Goal: Task Accomplishment & Management: Manage account settings

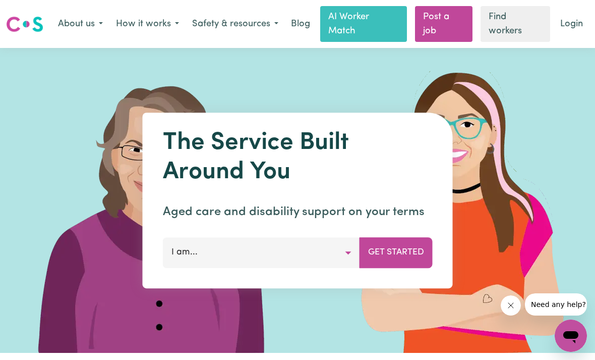
click at [572, 32] on link "Login" at bounding box center [571, 24] width 35 height 22
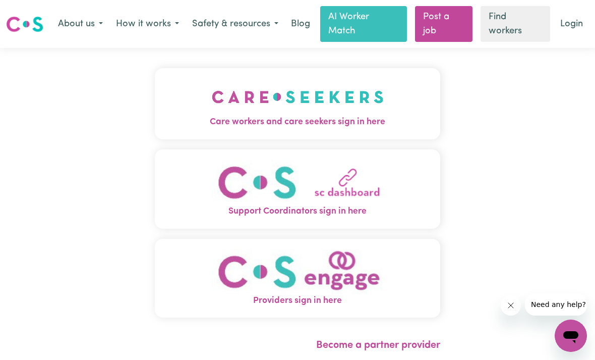
click at [272, 112] on img "Care workers and care seekers sign in here" at bounding box center [298, 96] width 172 height 37
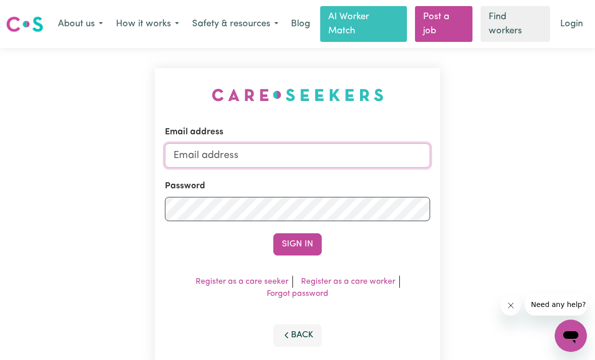
click at [246, 162] on input "Email address" at bounding box center [297, 155] width 265 height 24
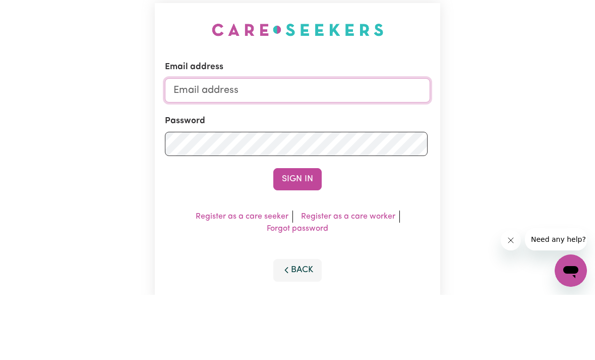
scroll to position [65, 0]
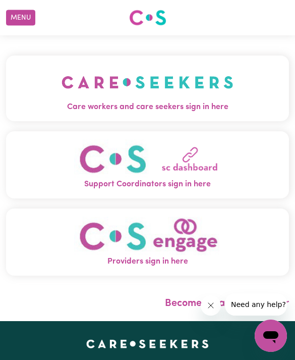
click at [216, 92] on img "Care workers and care seekers sign in here" at bounding box center [148, 82] width 172 height 37
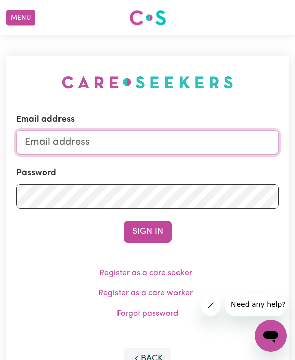
click at [221, 143] on input "Email address" at bounding box center [147, 142] width 263 height 24
click at [220, 151] on input "Email address" at bounding box center [147, 142] width 263 height 24
type input "[EMAIL_ADDRESS][DOMAIN_NAME]"
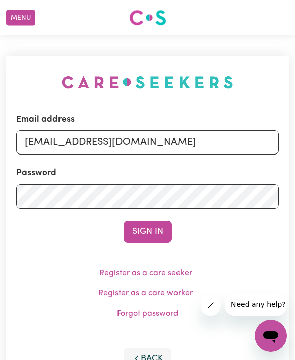
click at [147, 231] on button "Sign In" at bounding box center [148, 231] width 48 height 22
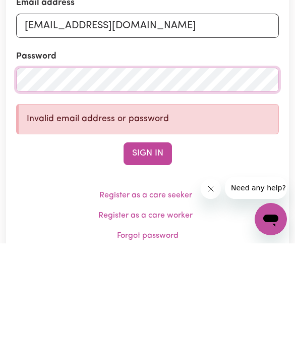
click at [159, 259] on button "Sign In" at bounding box center [148, 270] width 48 height 22
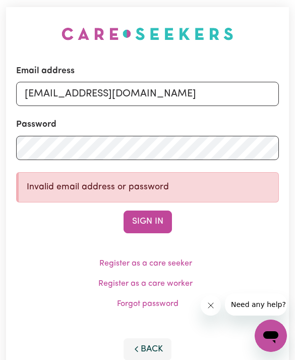
click at [39, 129] on label "Password" at bounding box center [36, 124] width 40 height 13
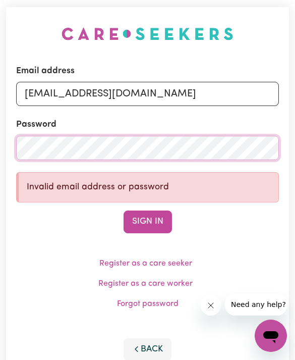
scroll to position [48, 0]
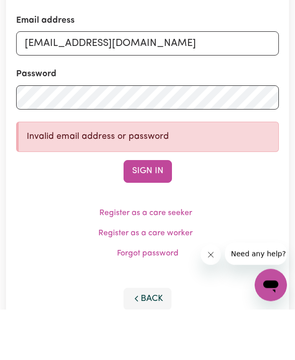
click at [158, 211] on button "Sign In" at bounding box center [148, 222] width 48 height 22
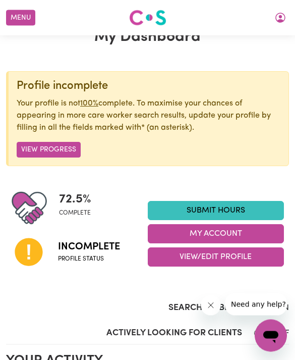
scroll to position [35, 0]
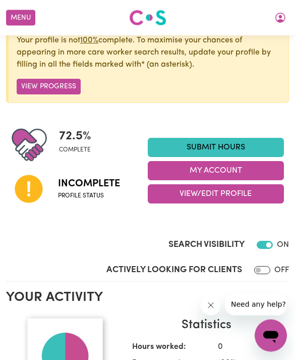
click at [163, 169] on button "My Account" at bounding box center [216, 170] width 136 height 19
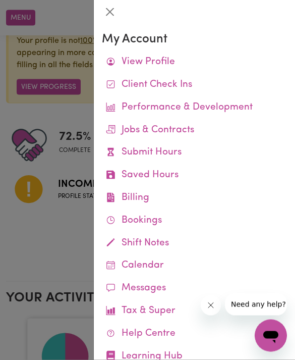
scroll to position [98, 0]
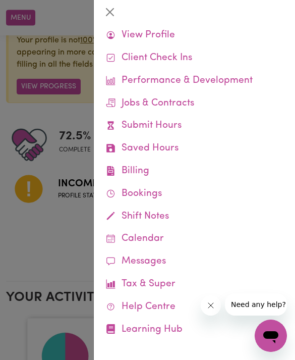
click at [38, 246] on div at bounding box center [147, 180] width 295 height 360
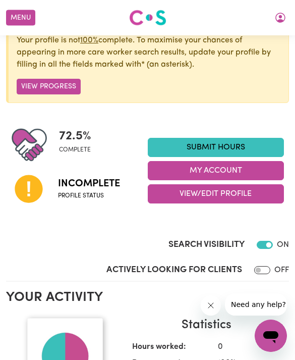
scroll to position [26, 0]
click at [173, 195] on button "View/Edit Profile" at bounding box center [216, 193] width 136 height 19
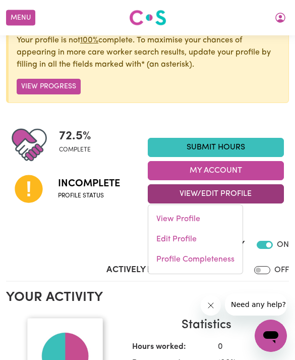
click at [155, 234] on link "Edit Profile" at bounding box center [195, 239] width 94 height 20
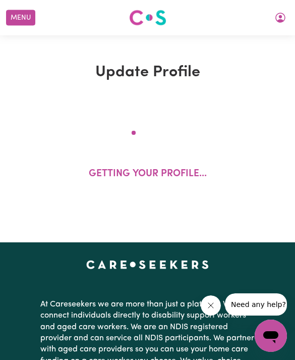
select select "female"
select select "Student Visa"
select select "Studying a healthcare related degree or qualification"
select select "38"
select select "50"
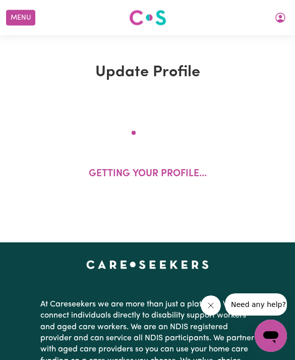
select select "55"
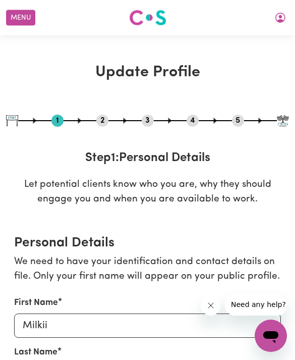
click at [237, 121] on button "5" at bounding box center [238, 120] width 12 height 13
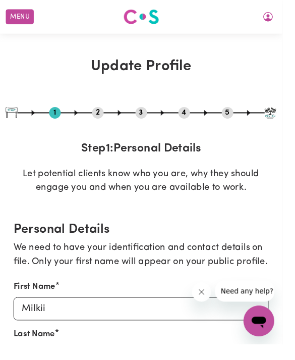
select select "I am providing services by being employed by an organisation"
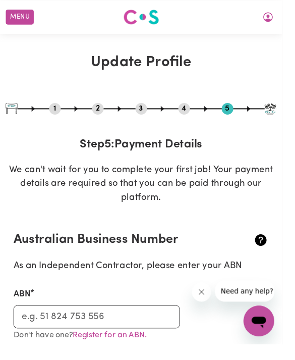
click at [151, 116] on button "3" at bounding box center [148, 113] width 12 height 13
select select "2024"
select select "2025"
select select "Certificate III (Individual Support)"
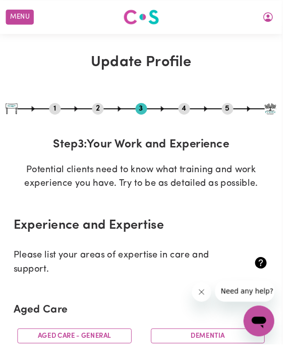
scroll to position [5, 0]
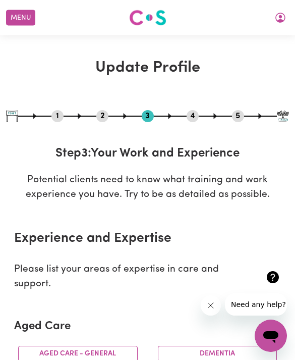
click at [62, 118] on button "1" at bounding box center [57, 115] width 12 height 13
select select "female"
select select "Student Visa"
select select "Studying a healthcare related degree or qualification"
select select "38"
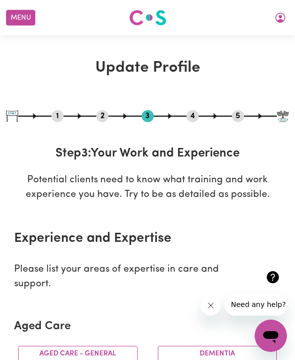
select select "50"
select select "55"
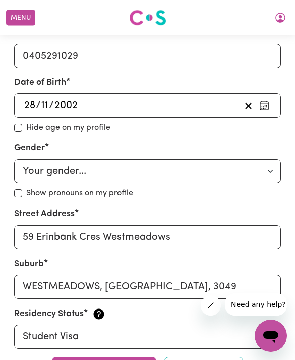
scroll to position [482, 0]
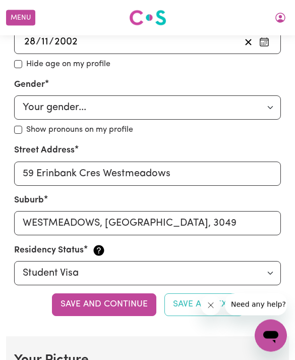
click at [124, 302] on button "Save and continue" at bounding box center [104, 305] width 104 height 22
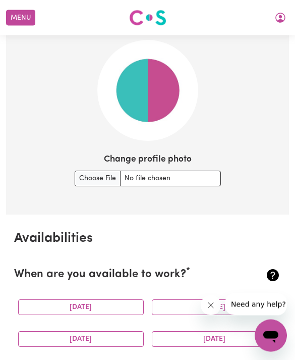
scroll to position [805, 0]
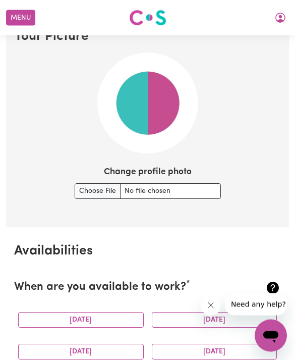
click at [77, 187] on input "Change profile photo" at bounding box center [148, 192] width 146 height 16
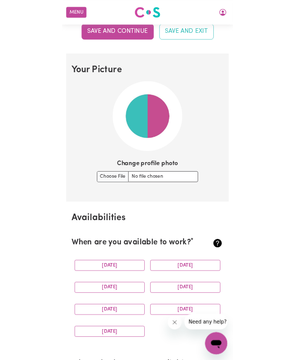
scroll to position [806, 0]
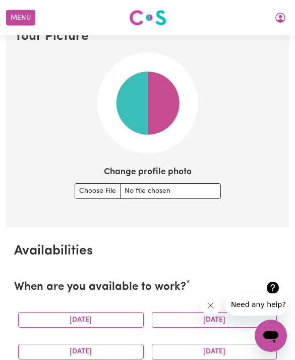
type input "C:\fakepath\image.jpg"
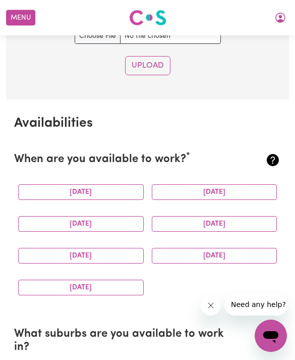
scroll to position [1049, 0]
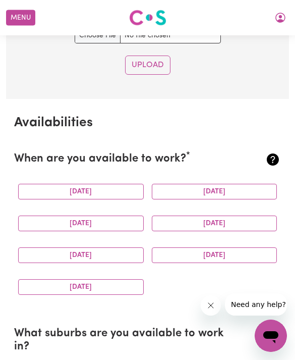
click at [73, 187] on button "Monday" at bounding box center [81, 192] width 126 height 16
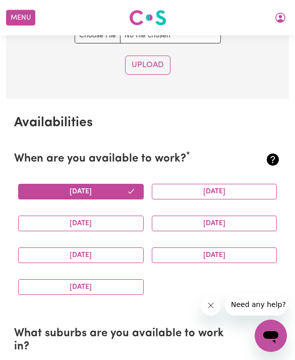
click at [125, 283] on button "Sunday" at bounding box center [81, 287] width 126 height 16
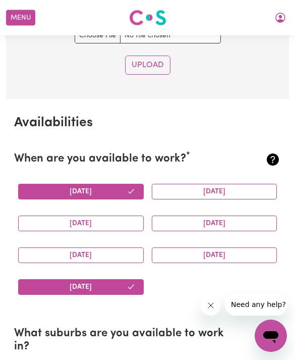
click at [51, 255] on button "Friday" at bounding box center [81, 255] width 126 height 16
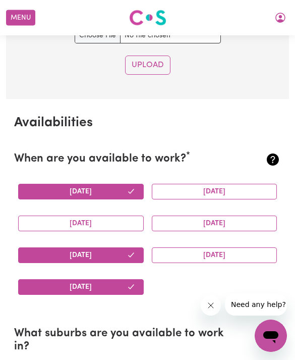
click at [62, 189] on button "Monday" at bounding box center [81, 192] width 126 height 16
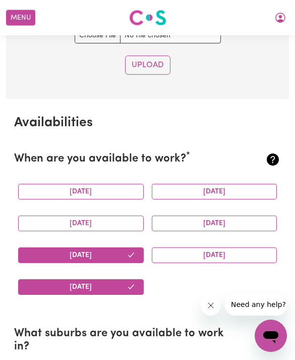
click at [58, 186] on button "Monday" at bounding box center [81, 192] width 126 height 16
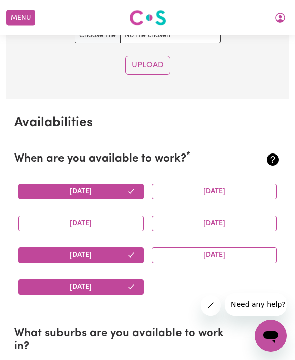
click at [59, 184] on button "Monday" at bounding box center [81, 192] width 126 height 16
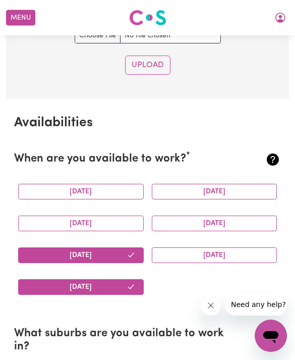
click at [216, 247] on button "Saturday" at bounding box center [215, 255] width 126 height 16
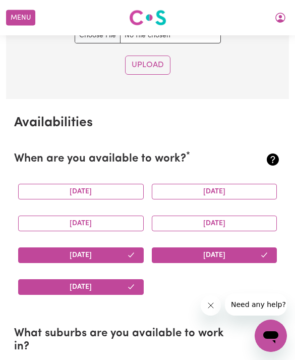
click at [238, 215] on button "Thursday" at bounding box center [215, 223] width 126 height 16
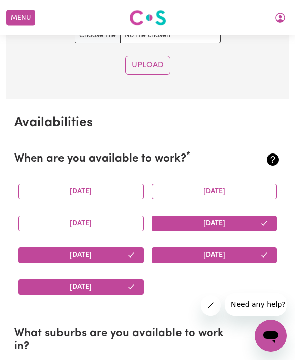
click at [54, 223] on button "Wednesday" at bounding box center [81, 223] width 126 height 16
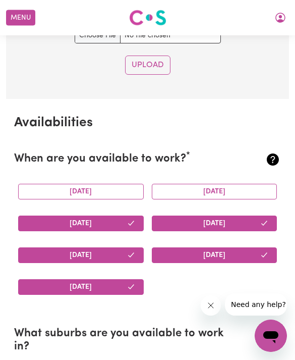
click at [237, 184] on button "Tuesday" at bounding box center [215, 192] width 126 height 16
click at [69, 184] on button "Monday" at bounding box center [81, 192] width 126 height 16
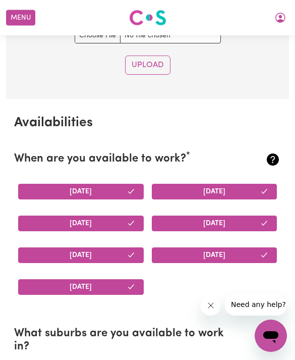
click at [48, 189] on button "Monday" at bounding box center [81, 192] width 126 height 16
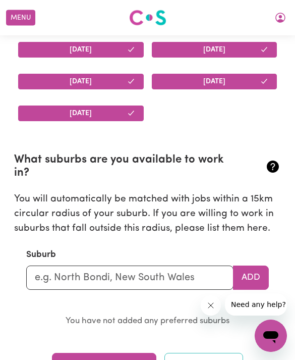
scroll to position [1223, 0]
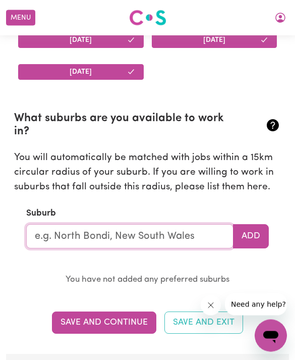
click at [207, 227] on input "text" at bounding box center [129, 236] width 207 height 24
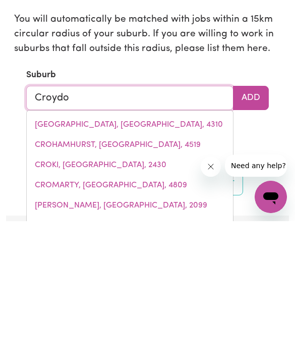
type input "Croydon"
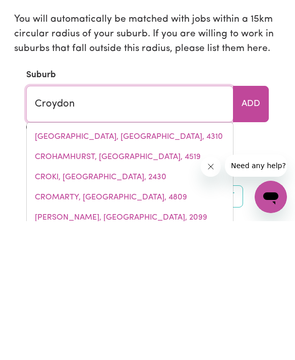
type input "Croydon, New South Wales, 2132"
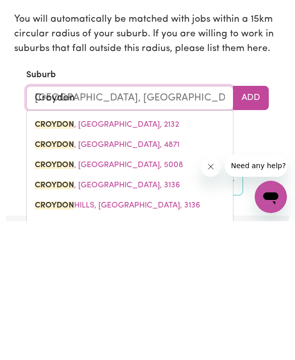
click at [44, 320] on mark "CROYDON" at bounding box center [54, 324] width 39 height 8
type input "CROYDON, Victoria, 3136"
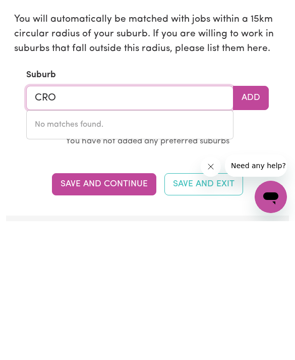
type input "CR"
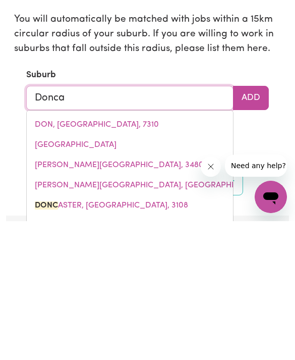
type input "Doncas"
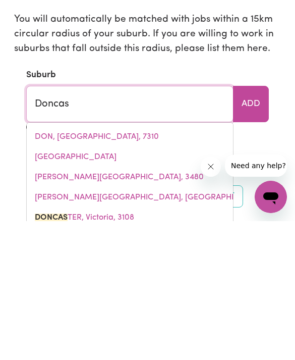
type input "DoncasTER, Victoria, 3108"
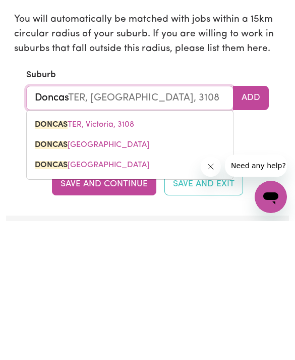
click at [49, 259] on mark "DONCAS" at bounding box center [51, 263] width 33 height 8
type input "DONCASTER, Victoria, 3108"
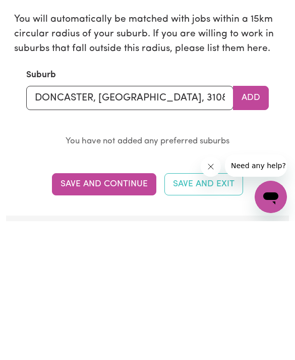
click at [258, 224] on button "Add" at bounding box center [251, 236] width 36 height 24
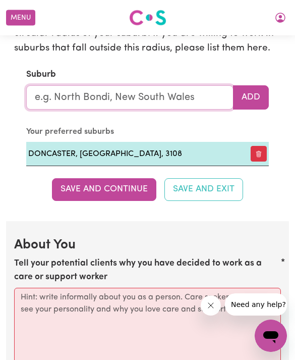
click at [48, 91] on input "text" at bounding box center [129, 97] width 207 height 24
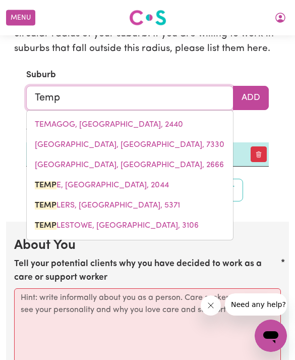
type input "Templ"
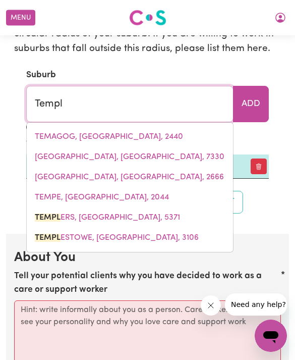
type input "TemplERS, South Australia, 5371"
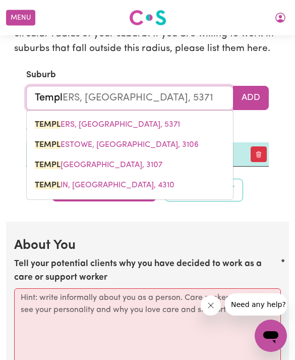
click at [48, 141] on mark "TEMPL" at bounding box center [48, 145] width 26 height 8
type input "TEMPLESTOWE, Victoria, 3106"
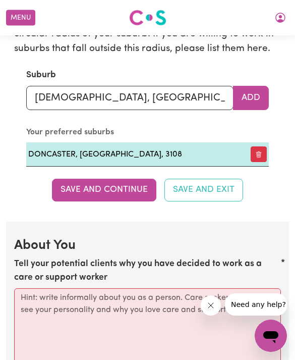
click at [260, 88] on button "Add" at bounding box center [251, 98] width 36 height 24
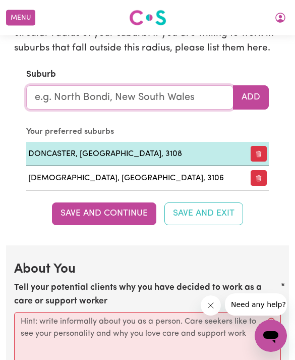
click at [51, 95] on input "text" at bounding box center [129, 97] width 207 height 24
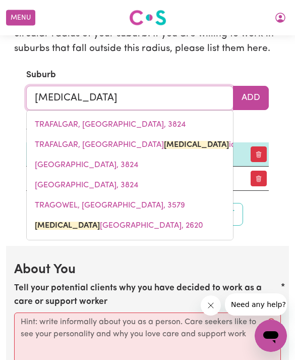
type input "Tra"
type input "TraFALGAR, Victoria, 3824"
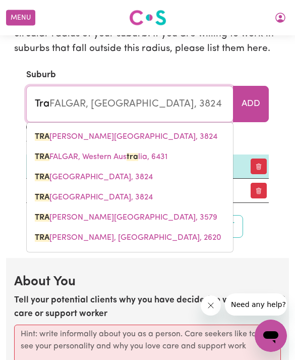
type input "Tr"
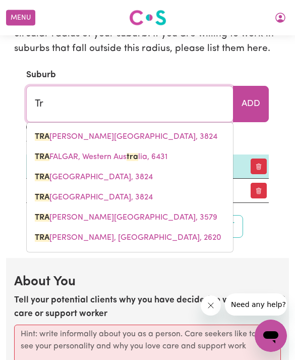
type input "T"
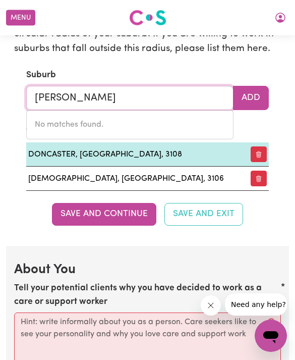
type input "Mich"
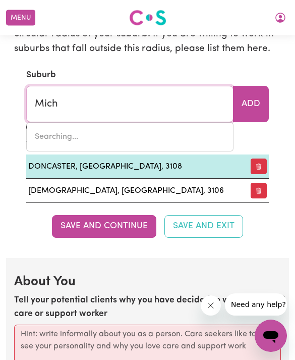
type input "MichELAGO, New South Wales, 2620"
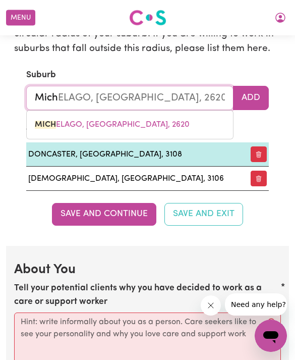
type input "Miche"
type input "MicheLAGO, New South Wales, 2620"
type input "Michel"
type input "MichelAGO, New South Wales, 2620"
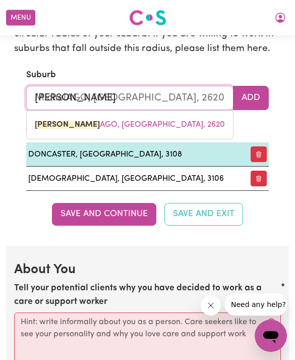
type input "Michele"
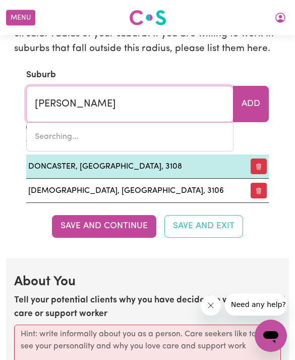
type input "Miche"
type input "MicheLAGO, New South Wales, 2620"
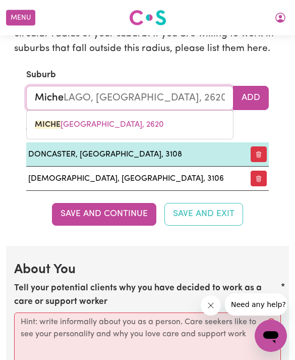
type input "Mich"
type input "MichELAGO, New South Wales, 2620"
type input "Mic"
type input "MicA CREEK, Queensland, 4825"
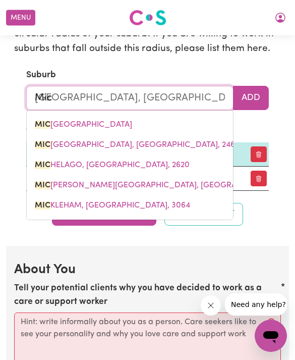
type input "Mi"
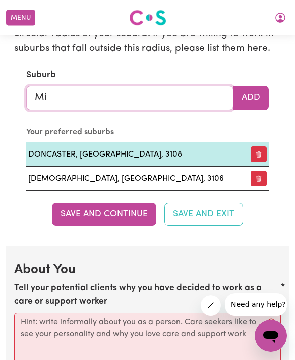
type input "M"
type input "Moo"
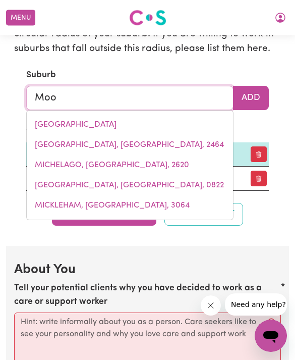
type input "MooBALL, New South Wales, 2483"
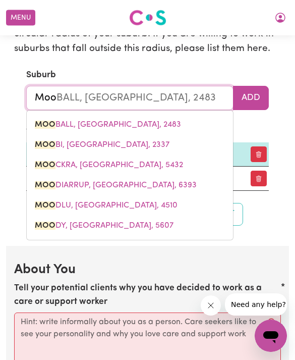
type input "Moon"
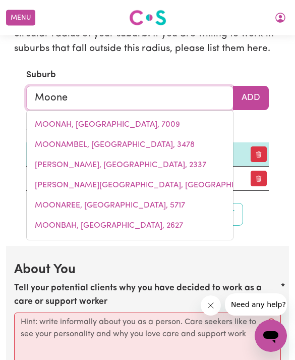
type input "Moonee"
type input "Moonee, New South Wales, 2259"
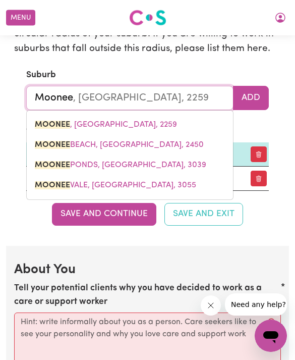
type input "Moonee"
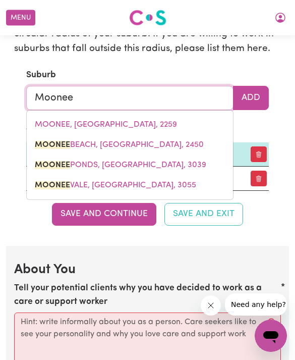
type input "Moonee BEACH, New South Wales, 2450"
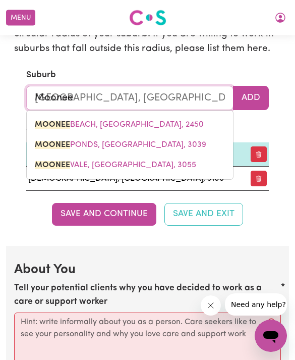
type input "Moonee p"
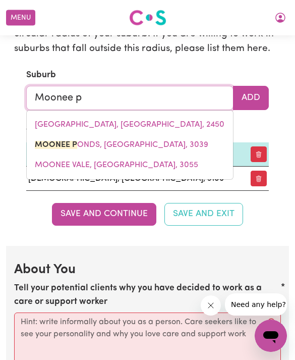
type input "Moonee po"
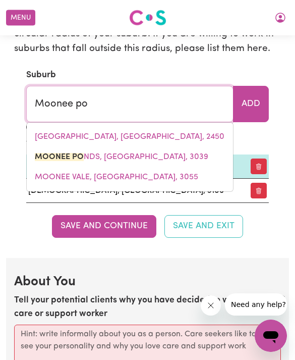
type input "Moonee poNDS, Victoria, 3039"
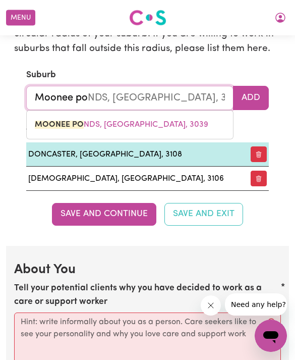
click at [161, 115] on link "MOONEE PO NDS, Victoria, 3039" at bounding box center [130, 125] width 206 height 20
type input "MOONEE PONDS, Victoria, 3039"
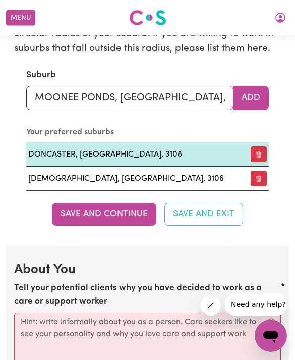
click at [259, 86] on button "Add" at bounding box center [251, 98] width 36 height 24
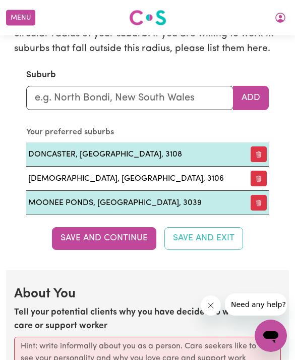
scroll to position [1403, 0]
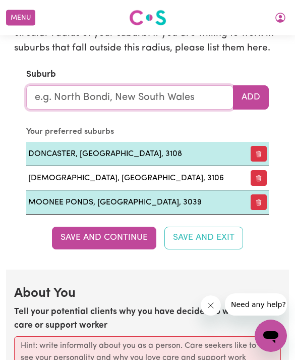
click at [169, 94] on input "text" at bounding box center [129, 97] width 207 height 24
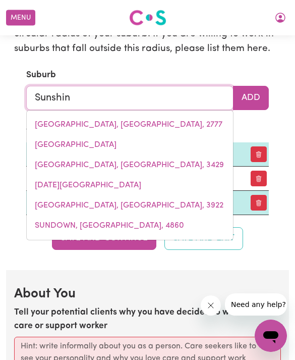
type input "Sunshine"
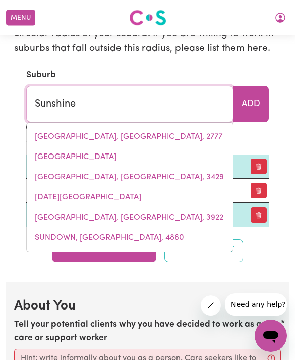
type input "Sunshine, New South Wales, 2264"
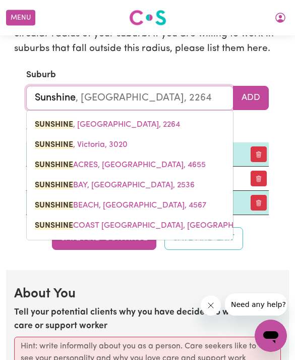
click at [136, 136] on link "SUNSHINE , Victoria, 3020" at bounding box center [130, 145] width 206 height 20
type input "SUNSHINE, Victoria, 3020"
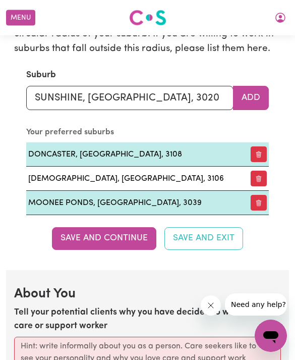
click at [256, 86] on button "Add" at bounding box center [251, 98] width 36 height 24
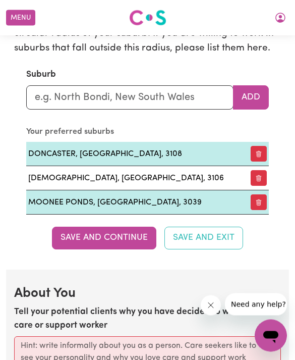
scroll to position [1403, 0]
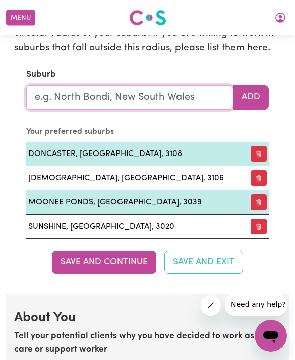
click at [185, 95] on input "text" at bounding box center [129, 97] width 207 height 24
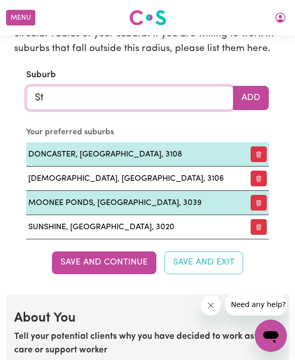
type input "St"
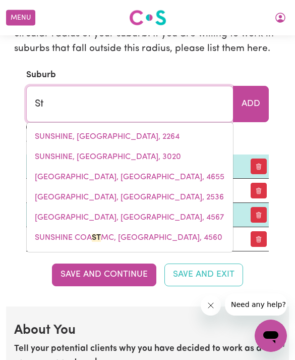
type input "St AGNES, Queensland, 4671"
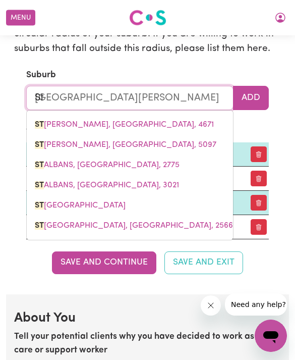
type input "St a"
type input "St aGNES, Queensland, 4671"
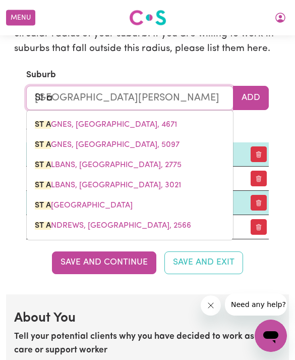
type input "St al"
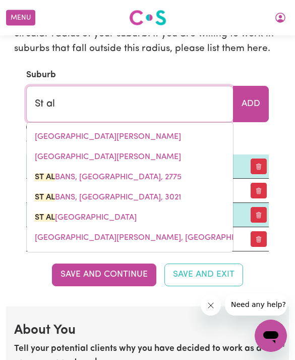
type input "St alb"
type input "St albANS, New South Wales, 2775"
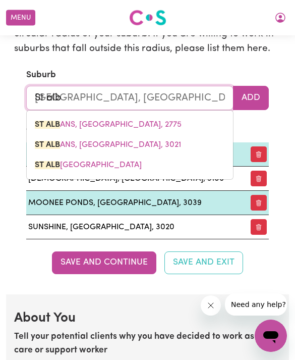
type input "St alba"
type input "St albaNS, New South Wales, 2775"
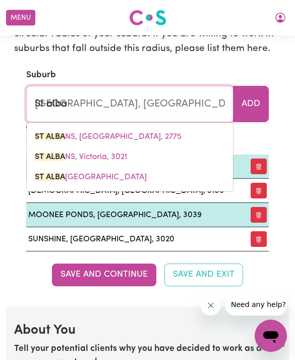
type input "St alban"
type input "St albanS, New South Wales, 2775"
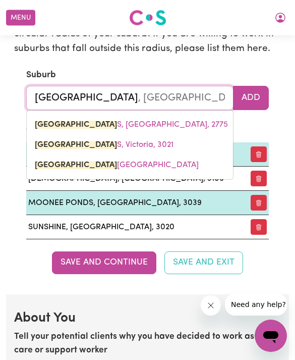
type input "St albans"
type input "St albans, New South Wales, 2775"
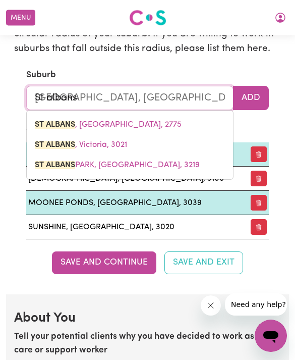
click at [167, 135] on link "ST ALBANS , Victoria, 3021" at bounding box center [130, 145] width 206 height 20
type input "ST ALBANS, Victoria, 3021"
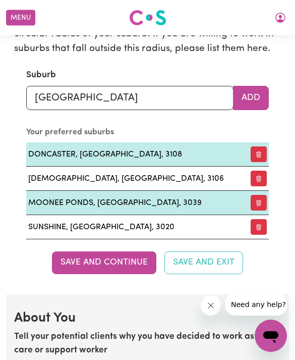
click at [262, 88] on button "Add" at bounding box center [251, 98] width 36 height 24
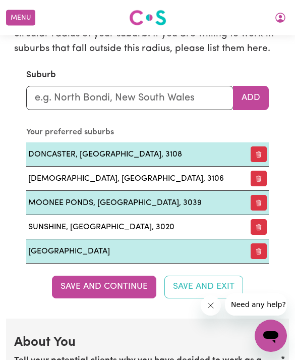
scroll to position [1403, 0]
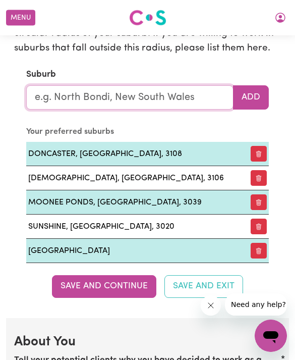
click at [158, 100] on input "text" at bounding box center [129, 97] width 207 height 24
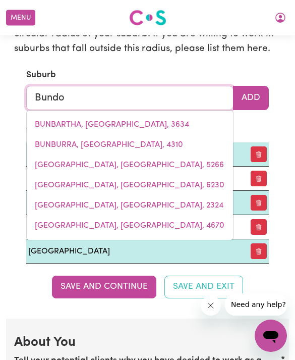
type input "Bundoo"
type input "BundooK, New South Wales, 2422"
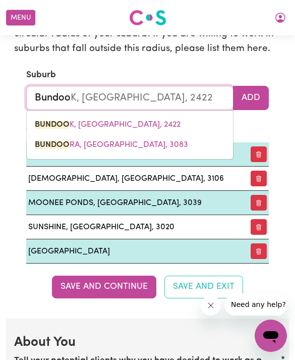
click at [169, 135] on link "BUNDOO RA, Victoria, 3083" at bounding box center [130, 145] width 206 height 20
type input "BUNDOORA, Victoria, 3083"
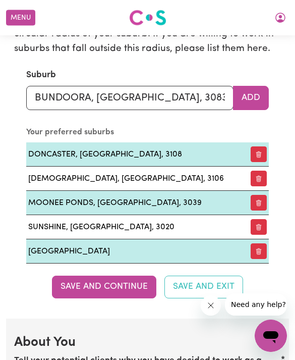
click at [261, 88] on button "Add" at bounding box center [251, 98] width 36 height 24
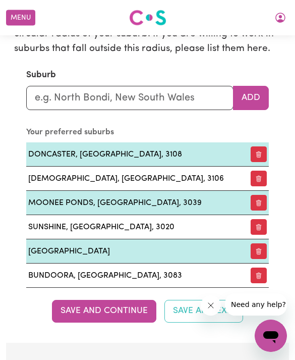
scroll to position [1403, 0]
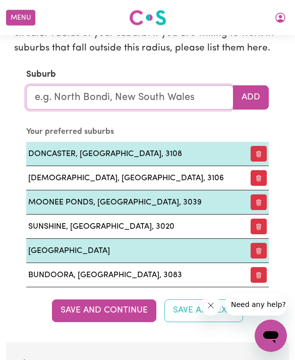
click at [167, 100] on input "text" at bounding box center [129, 97] width 207 height 24
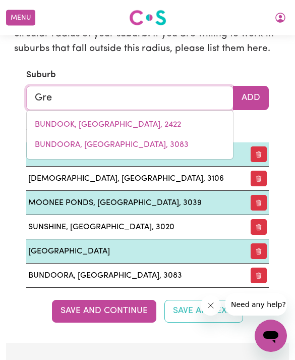
type input "Gree"
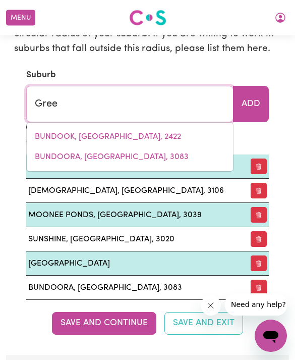
type input "GreeN CAPE, New South Wales, 2551"
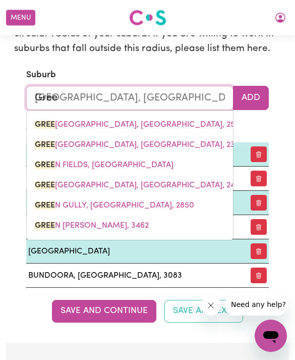
type input "Green"
type input "Green CAPE, New South Wales, 2551"
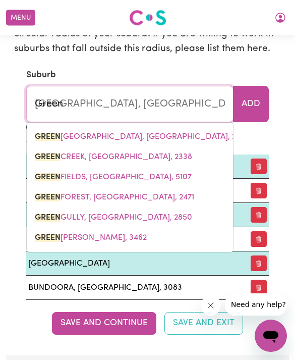
type input "Greens"
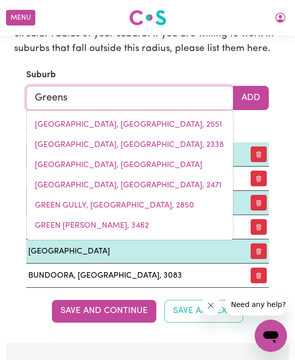
type input "Greensb"
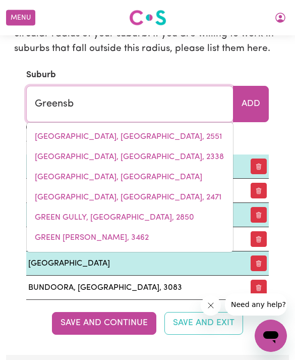
type input "GreensbOROUGH, Victoria, 3088"
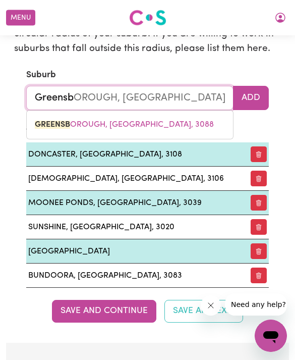
type input "Greensbo"
type input "GreensboROUGH, Victoria, 3088"
click at [175, 123] on link "GREENSBO ROUGH, Victoria, 3088" at bounding box center [130, 125] width 206 height 20
type input "GREENSBOROUGH, Victoria, 3088"
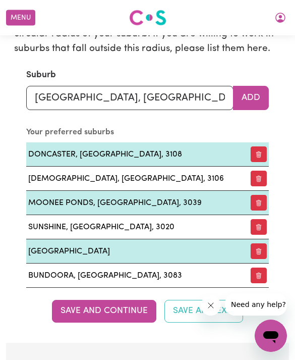
click at [260, 95] on button "Add" at bounding box center [251, 98] width 36 height 24
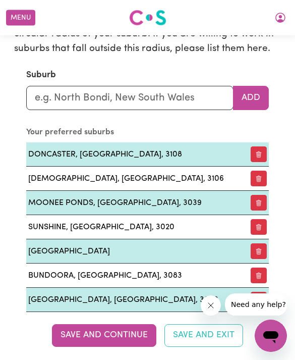
scroll to position [1403, 0]
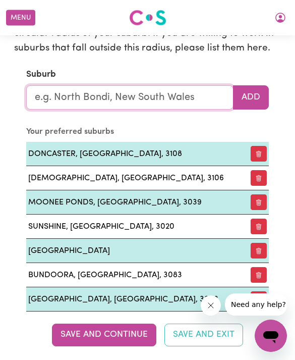
click at [163, 93] on input "text" at bounding box center [129, 97] width 207 height 24
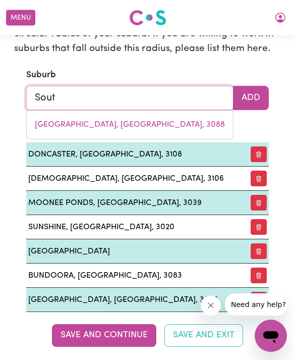
type input "South"
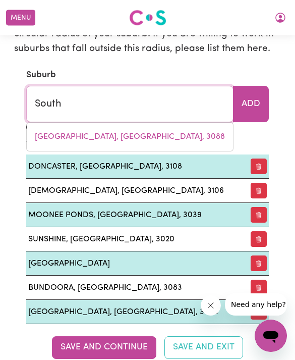
type input "South ALBURY, New South Wales, 2640"
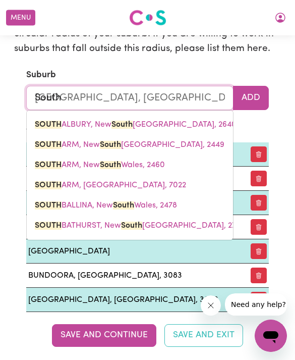
type input "South m"
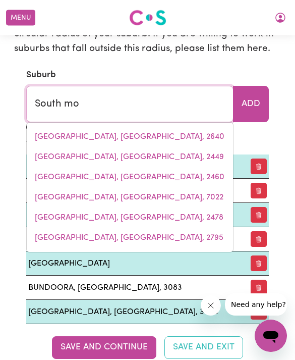
type input "South mor"
type input "South morANG, Victoria, 3752"
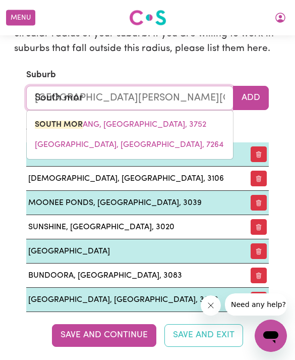
click at [165, 117] on link "SOUTH MOR ANG, Victoria, 3752" at bounding box center [130, 125] width 206 height 20
type input "SOUTH MORANG, Victoria, 3752"
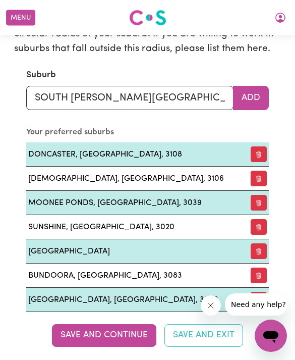
click at [259, 91] on button "Add" at bounding box center [251, 98] width 36 height 24
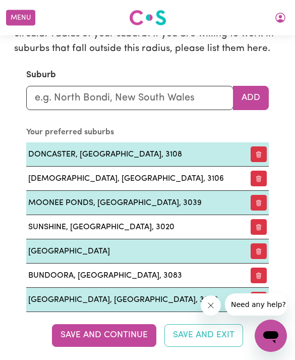
scroll to position [1403, 0]
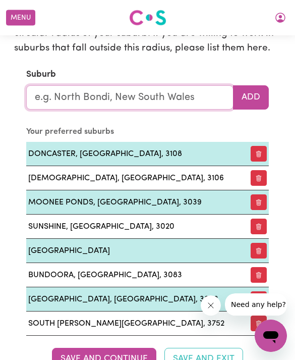
click at [163, 100] on input "text" at bounding box center [129, 97] width 207 height 24
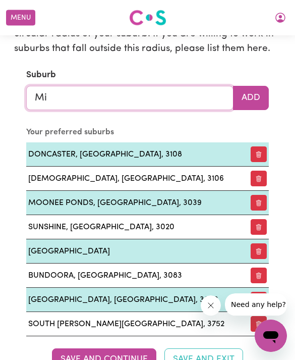
type input "Mil"
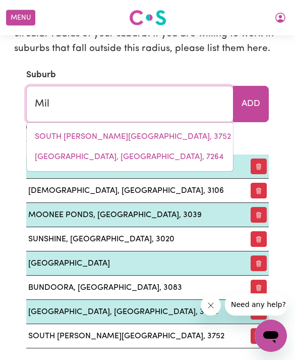
type input "Mil-LEL, South Australia, 5291"
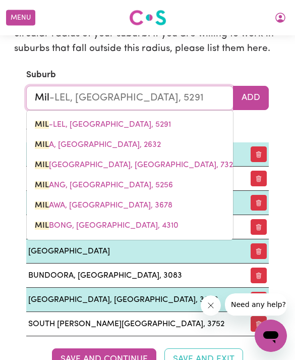
type input "Mil"
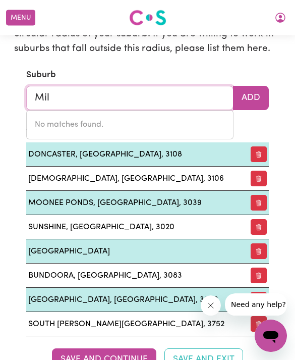
type input "Mill"
type input "Mill PARK, Victoria, 3082"
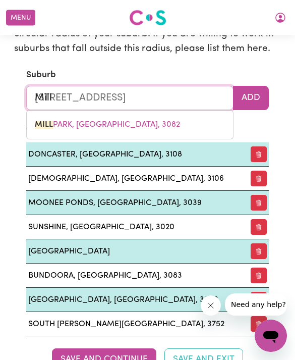
click at [182, 115] on link "MILL PARK, Victoria, 3082" at bounding box center [130, 125] width 206 height 20
type input "MILL PARK, Victoria, 3082"
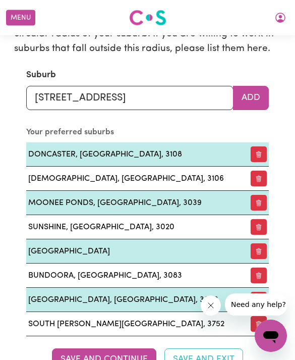
click at [267, 86] on button "Add" at bounding box center [251, 98] width 36 height 24
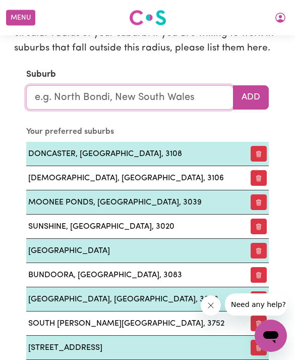
click at [172, 98] on input "text" at bounding box center [129, 97] width 207 height 24
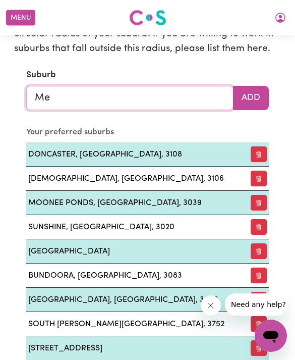
type input "Mer"
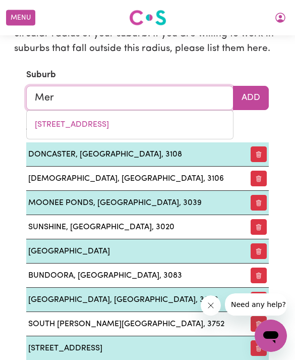
type input "MerAH NORTH, New South Wales, 2388"
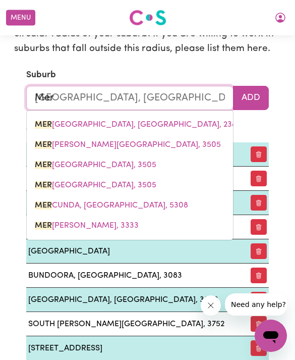
type input "Merb"
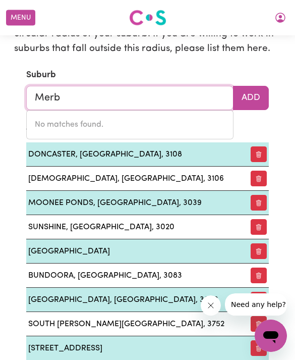
type input "Mer"
type input "MerAH NORTH, New South Wales, 2388"
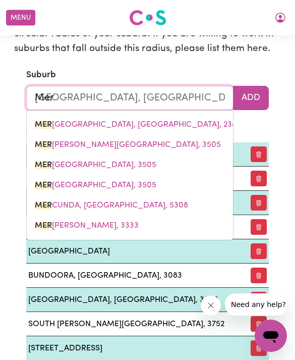
type input "Mern"
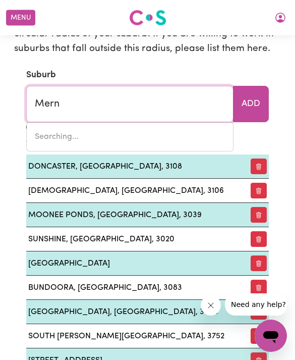
type input "MernDA, Victoria, 3754"
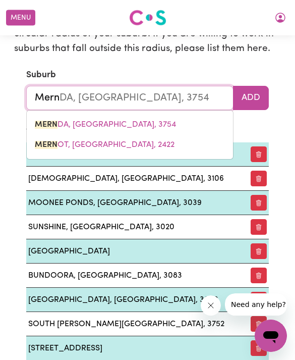
click at [155, 115] on link "MERN DA, Victoria, 3754" at bounding box center [130, 125] width 206 height 20
type input "MERNDA, Victoria, 3754"
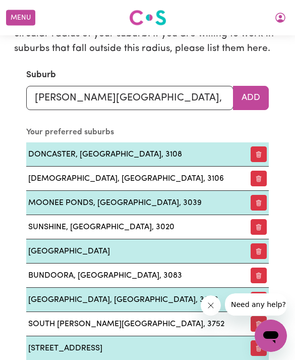
click at [262, 93] on button "Add" at bounding box center [251, 98] width 36 height 24
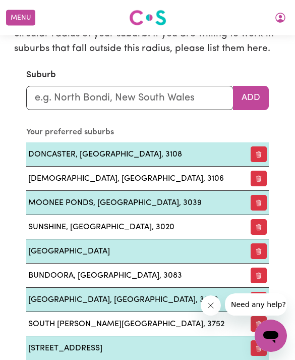
scroll to position [1403, 0]
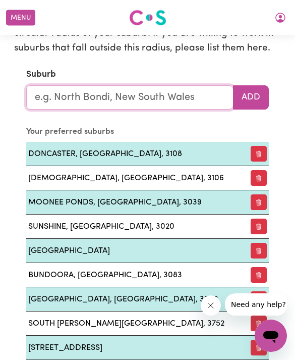
click at [161, 96] on input "text" at bounding box center [129, 97] width 207 height 24
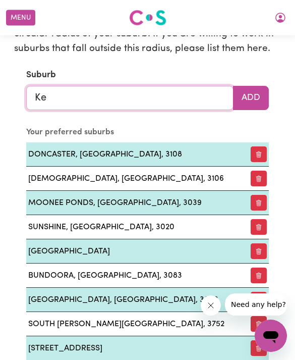
type input "Kew"
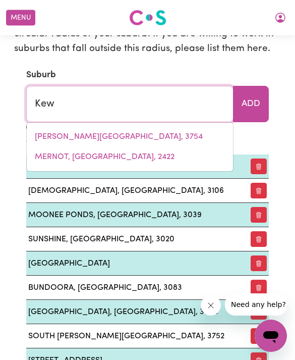
type input "Kew, New South Wales, 2439"
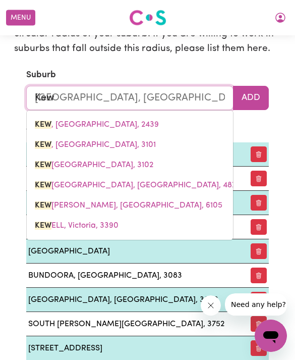
click at [152, 139] on link "KEW , Victoria, 3101" at bounding box center [130, 145] width 206 height 20
type input "KEW, Victoria, 3101"
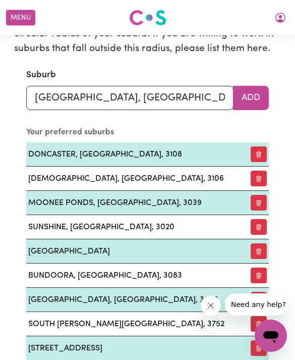
click at [260, 87] on button "Add" at bounding box center [251, 98] width 36 height 24
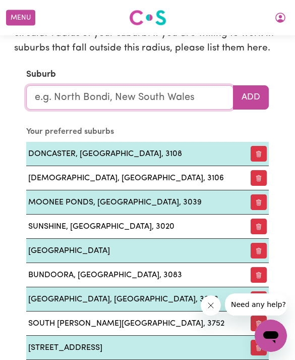
click at [166, 88] on input "text" at bounding box center [129, 97] width 207 height 24
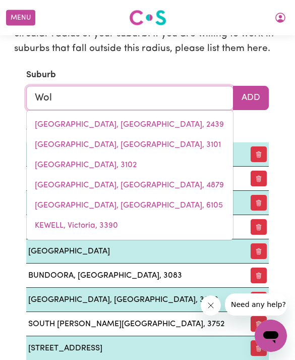
type input "Woll"
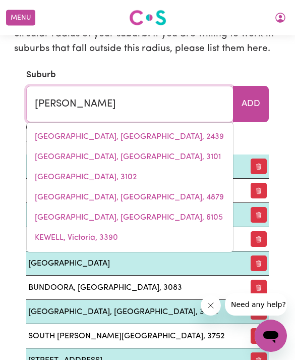
type input "WollANGAMBE, New South Wales, 2790"
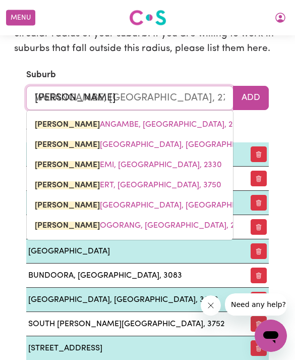
type input "Wollw"
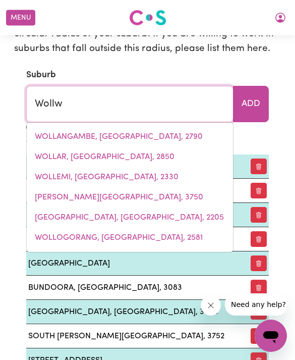
type input "Woll"
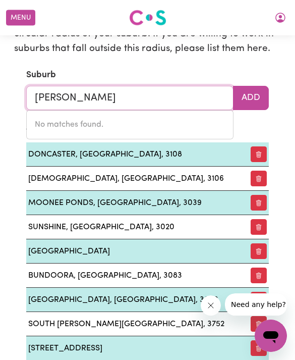
type input "WollANGAMBE, New South Wales, 2790"
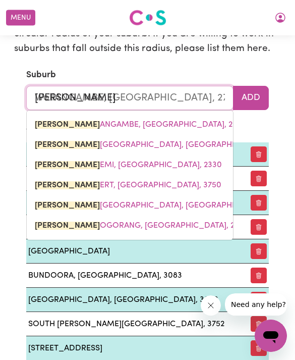
type input "Wolle"
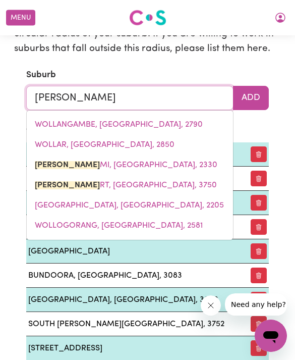
type input "Wollert"
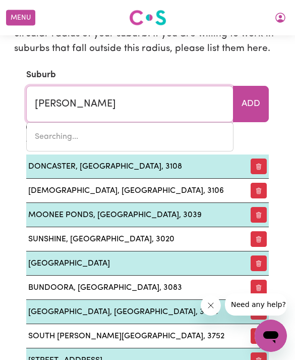
type input "Wollert, Victoria, 3750"
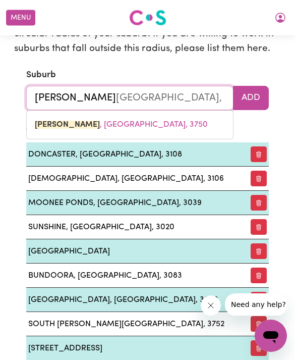
click at [154, 117] on link "WOLLERT , Victoria, 3750" at bounding box center [130, 125] width 206 height 20
type input "WOLLERT, Victoria, 3750"
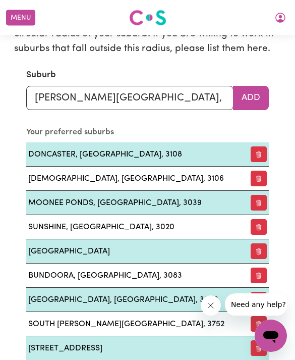
click at [261, 91] on button "Add" at bounding box center [251, 98] width 36 height 24
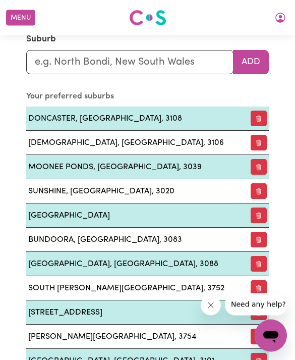
scroll to position [1436, 0]
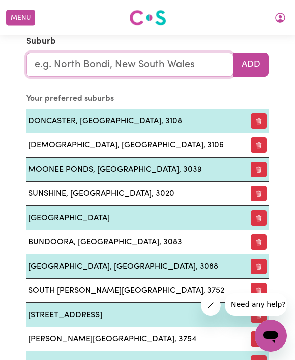
click at [167, 59] on input "text" at bounding box center [129, 64] width 207 height 24
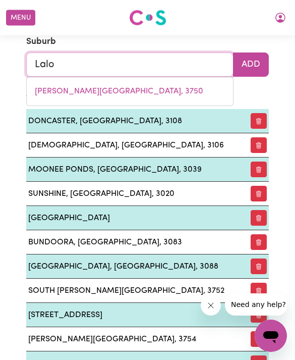
type input "Lalor"
type input "Lalor, Victoria, 3075"
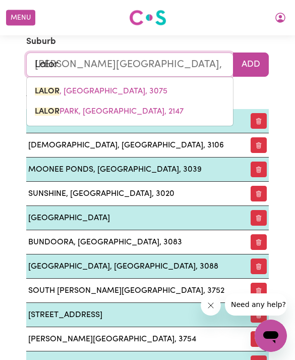
click at [43, 87] on mark "LALOR" at bounding box center [47, 91] width 25 height 8
type input "LALOR, Victoria, 3075"
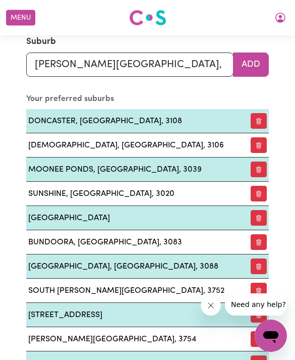
click at [256, 65] on button "Add" at bounding box center [251, 64] width 36 height 24
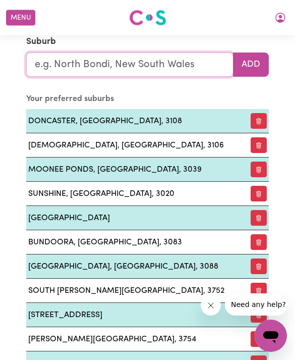
click at [68, 52] on input "text" at bounding box center [129, 64] width 207 height 24
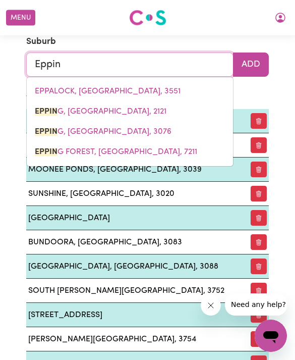
click at [57, 131] on link "EPPIN G, Victoria, 3076" at bounding box center [130, 132] width 206 height 20
type input "EPPING, Victoria, 3076"
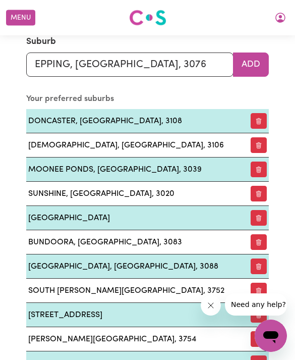
click at [265, 63] on button "Add" at bounding box center [251, 64] width 36 height 24
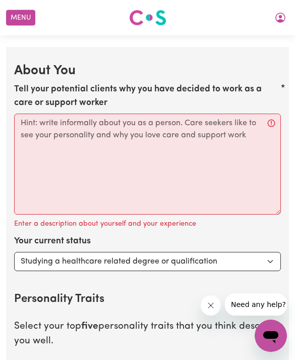
scroll to position [1890, 0]
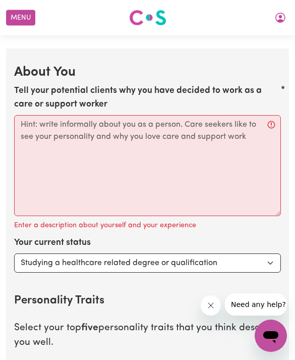
click at [21, 84] on label "Tell your potential clients why you have decided to work as a care or support w…" at bounding box center [147, 97] width 267 height 27
click at [21, 115] on textarea "Tell your potential clients why you have decided to work as a care or support w…" at bounding box center [147, 165] width 267 height 101
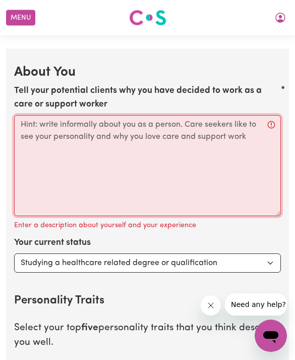
scroll to position [1890, 0]
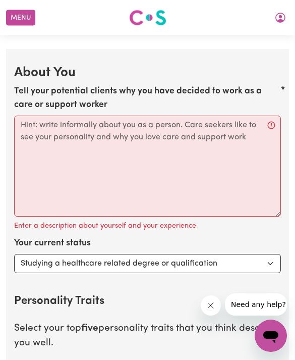
click at [27, 85] on label "Tell your potential clients why you have decided to work as a care or support w…" at bounding box center [147, 98] width 267 height 27
click at [27, 116] on textarea "Tell your potential clients why you have decided to work as a care or support w…" at bounding box center [147, 166] width 267 height 101
click at [25, 85] on label "Tell your potential clients why you have decided to work as a care or support w…" at bounding box center [147, 98] width 267 height 27
click at [25, 116] on textarea "Tell your potential clients why you have decided to work as a care or support w…" at bounding box center [147, 166] width 267 height 101
click at [23, 85] on label "Tell your potential clients why you have decided to work as a care or support w…" at bounding box center [147, 98] width 267 height 27
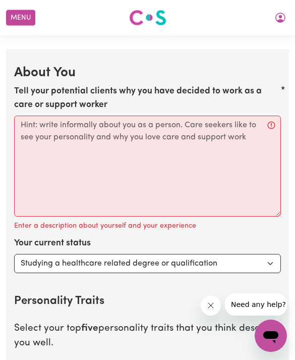
click at [23, 116] on textarea "Tell your potential clients why you have decided to work as a care or support w…" at bounding box center [147, 166] width 267 height 101
click at [22, 85] on label "Tell your potential clients why you have decided to work as a care or support w…" at bounding box center [147, 98] width 267 height 27
click at [22, 116] on textarea "Tell your potential clients why you have decided to work as a care or support w…" at bounding box center [147, 166] width 267 height 101
click at [22, 85] on label "Tell your potential clients why you have decided to work as a care or support w…" at bounding box center [147, 98] width 267 height 27
click at [22, 116] on textarea "Tell your potential clients why you have decided to work as a care or support w…" at bounding box center [147, 166] width 267 height 101
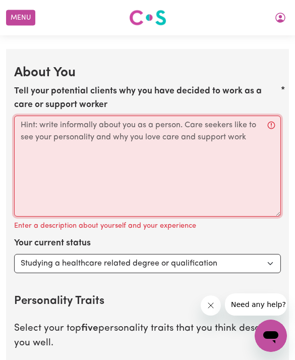
click at [30, 85] on label "Tell your potential clients why you have decided to work as a care or support w…" at bounding box center [147, 98] width 267 height 27
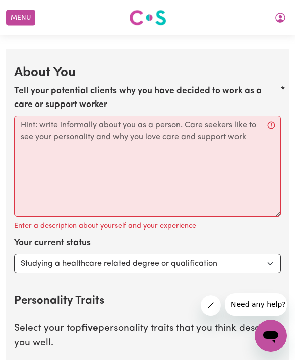
click at [30, 116] on textarea "Tell your potential clients why you have decided to work as a care or support w…" at bounding box center [147, 166] width 267 height 101
click at [177, 89] on label "Tell your potential clients why you have decided to work as a care or support w…" at bounding box center [147, 98] width 267 height 27
click at [177, 116] on textarea "Tell your potential clients why you have decided to work as a care or support w…" at bounding box center [147, 166] width 267 height 101
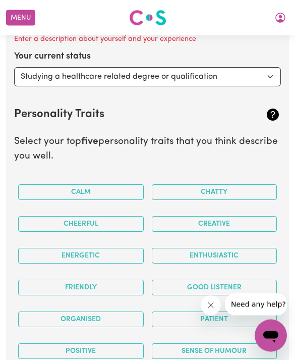
scroll to position [2087, 0]
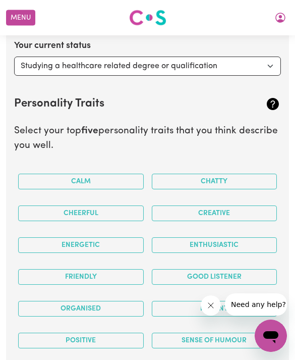
click at [39, 174] on button "Calm" at bounding box center [81, 182] width 126 height 16
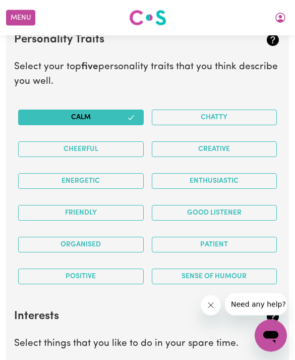
scroll to position [2149, 0]
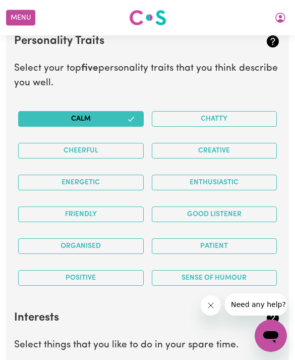
click at [41, 209] on button "Friendly" at bounding box center [81, 214] width 126 height 16
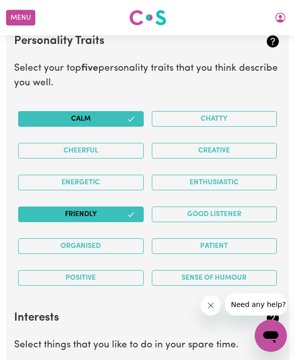
click at [249, 207] on button "Good Listener" at bounding box center [215, 214] width 126 height 16
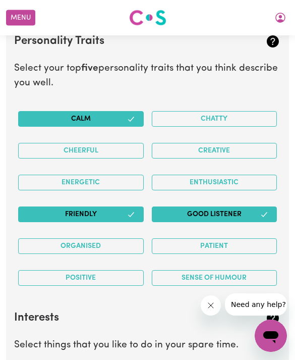
click at [33, 143] on button "Cheerful" at bounding box center [81, 151] width 126 height 16
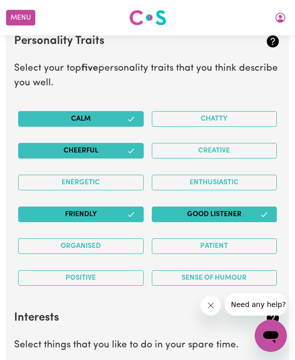
click at [118, 270] on button "Positive" at bounding box center [81, 278] width 126 height 16
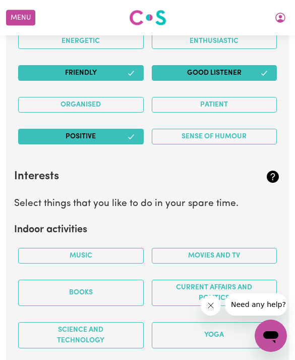
scroll to position [2303, 0]
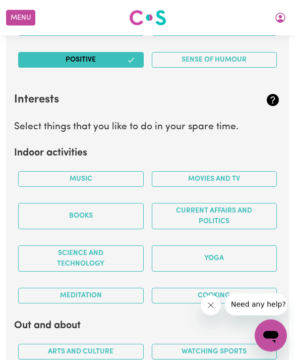
click at [31, 172] on button "Music" at bounding box center [81, 180] width 126 height 16
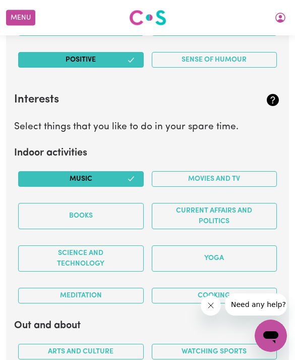
click at [250, 171] on button "Movies and TV" at bounding box center [215, 179] width 126 height 16
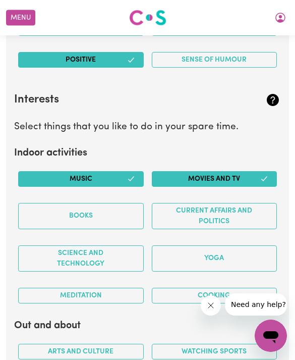
click at [196, 288] on button "Cooking" at bounding box center [215, 296] width 126 height 16
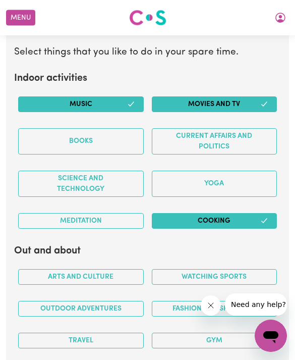
click at [125, 213] on button "Meditation" at bounding box center [81, 221] width 126 height 16
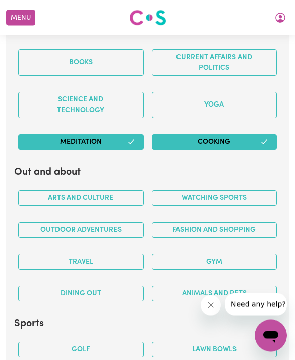
scroll to position [2521, 0]
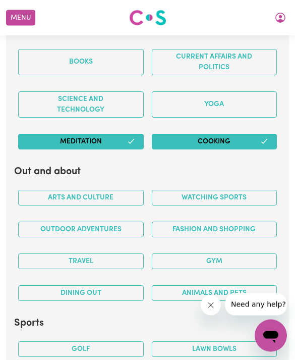
click at [220, 254] on button "Gym" at bounding box center [215, 262] width 126 height 16
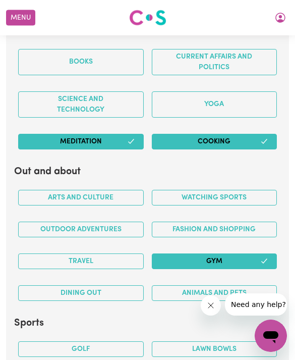
click at [116, 286] on button "Dining out" at bounding box center [81, 293] width 126 height 16
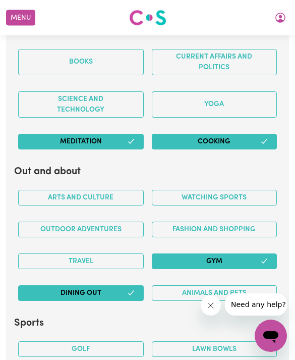
click at [18, 182] on div "Arts and Culture" at bounding box center [81, 198] width 134 height 32
click at [26, 190] on button "Arts and Culture" at bounding box center [81, 198] width 126 height 16
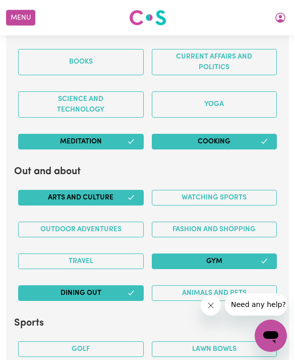
click at [24, 221] on button "Outdoor adventures" at bounding box center [81, 229] width 126 height 16
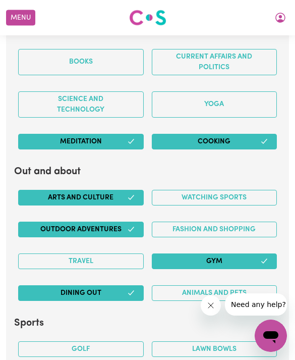
click at [34, 253] on button "Travel" at bounding box center [81, 261] width 126 height 16
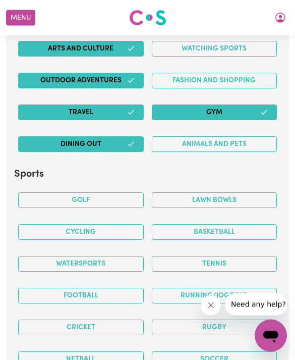
scroll to position [2670, 0]
click at [255, 73] on button "Fashion and shopping" at bounding box center [215, 81] width 126 height 16
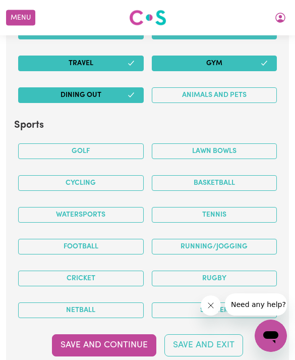
scroll to position [2721, 0]
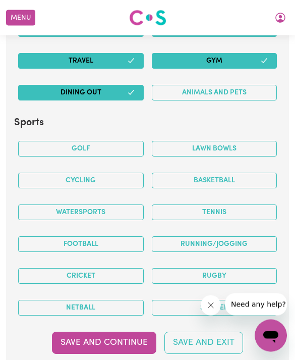
click at [39, 237] on button "Football" at bounding box center [81, 245] width 126 height 16
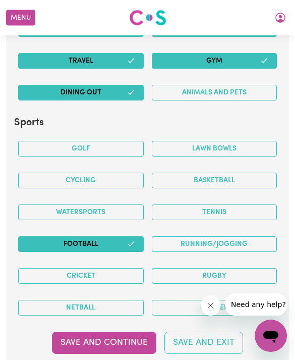
click at [38, 141] on button "Golf" at bounding box center [81, 149] width 126 height 16
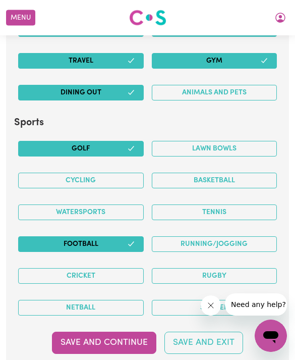
click at [245, 236] on button "Running/Jogging" at bounding box center [215, 244] width 126 height 16
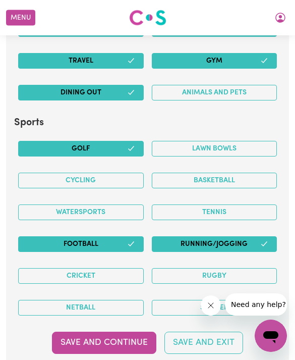
click at [256, 173] on button "Basketball" at bounding box center [215, 181] width 126 height 16
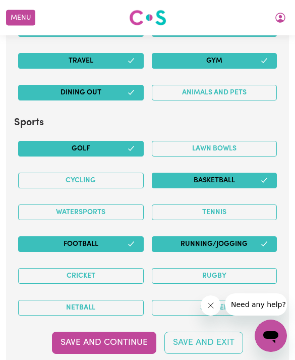
click at [123, 173] on button "Cycling" at bounding box center [81, 181] width 126 height 16
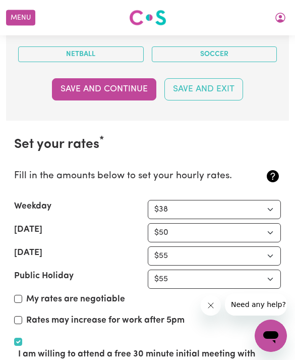
scroll to position [3011, 0]
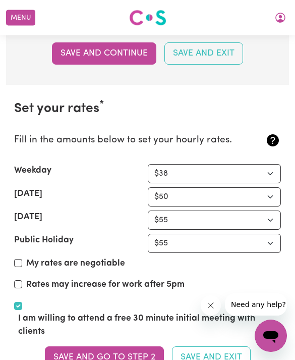
click at [111, 257] on label "My rates are negotiable" at bounding box center [75, 263] width 99 height 13
click at [22, 259] on input "My rates are negotiable" at bounding box center [18, 263] width 8 height 8
checkbox input "true"
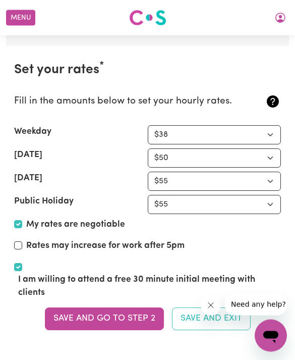
scroll to position [3086, 0]
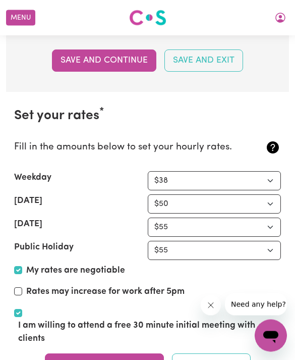
click at [21, 309] on input "I am willing to attend a free 30 minute initial meeting with clients" at bounding box center [18, 313] width 8 height 8
checkbox input "false"
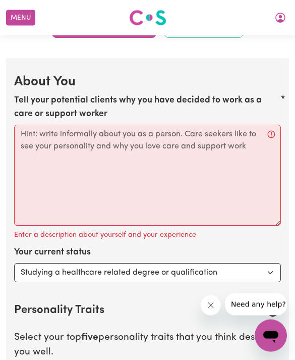
scroll to position [1881, 0]
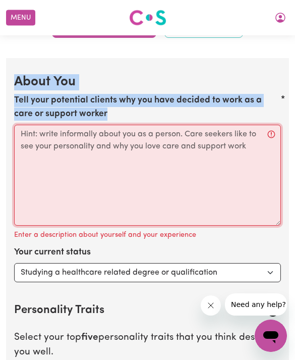
click at [115, 137] on textarea "Tell your potential clients why you have decided to work as a care or support w…" at bounding box center [147, 175] width 267 height 101
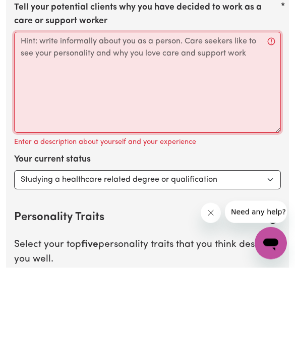
paste textarea "I’m a dedicated nursing student with a strong passion for providing compassiona…"
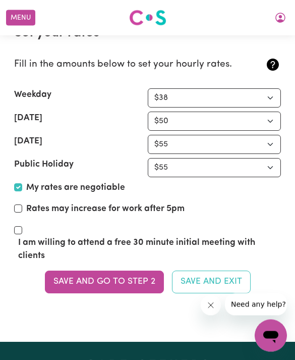
scroll to position [3082, 0]
type textarea "I’m a dedicated nursing student with a strong passion for providing compassiona…"
click at [138, 271] on button "Save and go to Step 2" at bounding box center [104, 281] width 119 height 22
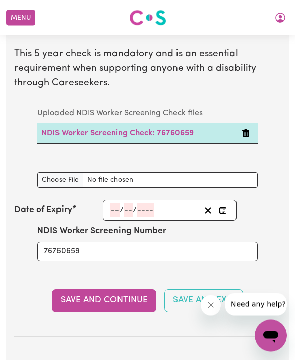
scroll to position [1530, 0]
click at [111, 204] on input "number" at bounding box center [114, 210] width 9 height 14
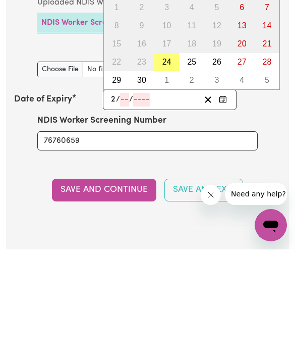
type input "23"
click at [127, 203] on input "3" at bounding box center [130, 210] width 10 height 14
type input "5"
type input "2029"
type input "2029-05-23"
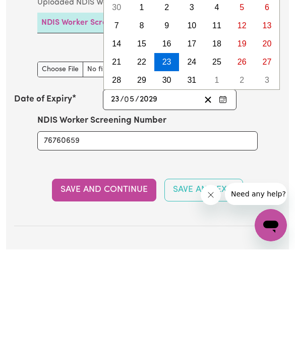
type input "2029"
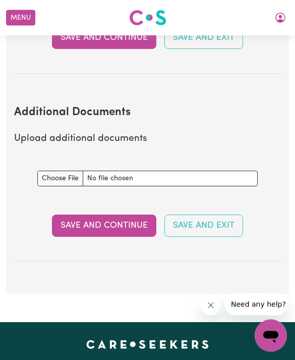
scroll to position [2110, 0]
click at [128, 214] on button "Save and Continue" at bounding box center [104, 225] width 104 height 22
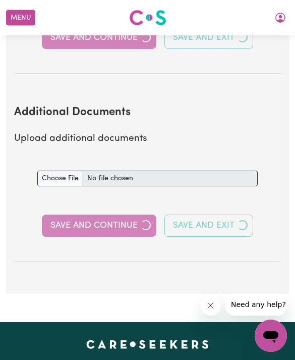
select select "2024"
select select "2025"
select select "Certificate III (Individual Support)"
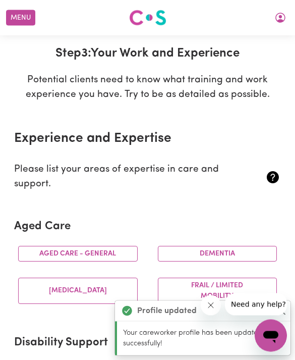
scroll to position [107, 0]
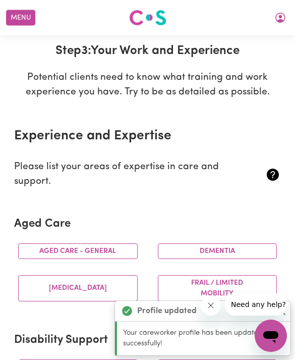
click at [115, 249] on button "Aged care - General" at bounding box center [78, 251] width 120 height 16
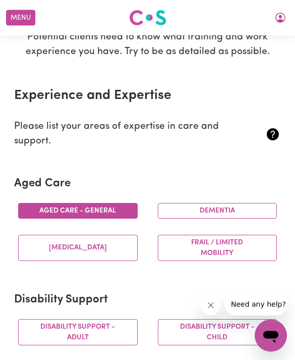
scroll to position [147, 0]
click at [237, 203] on button "Dementia" at bounding box center [218, 211] width 120 height 16
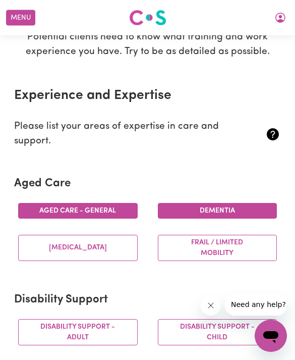
click at [232, 250] on button "Frail / limited mobility" at bounding box center [218, 248] width 120 height 26
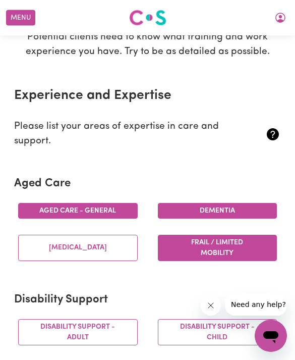
click at [42, 253] on button "Parkinsons" at bounding box center [78, 248] width 120 height 26
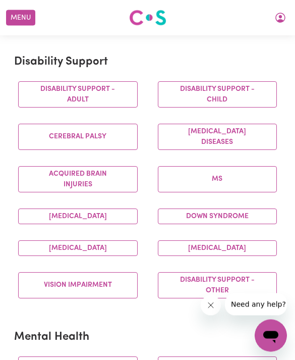
scroll to position [385, 0]
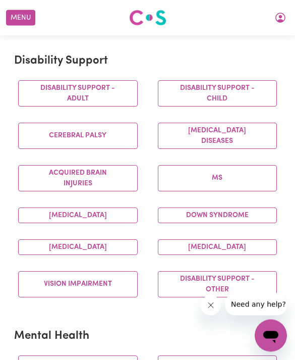
click at [38, 293] on button "Vision impairment" at bounding box center [78, 284] width 120 height 26
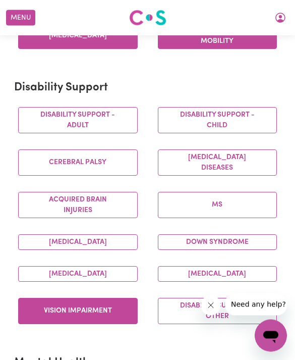
scroll to position [355, 0]
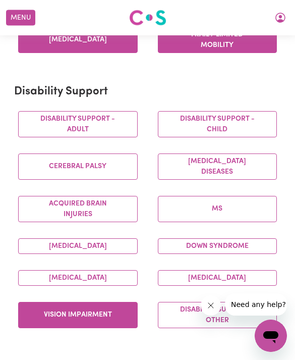
click at [45, 111] on button "Disability support - Adult" at bounding box center [78, 124] width 120 height 26
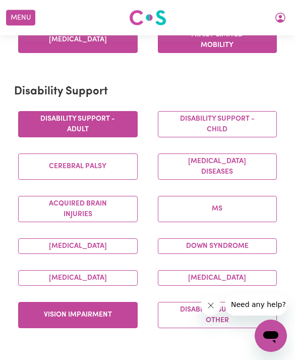
click at [188, 203] on button "MS" at bounding box center [218, 209] width 120 height 26
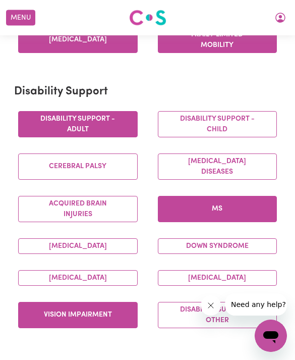
click at [176, 161] on button "Motor Neuron Diseases" at bounding box center [218, 166] width 120 height 26
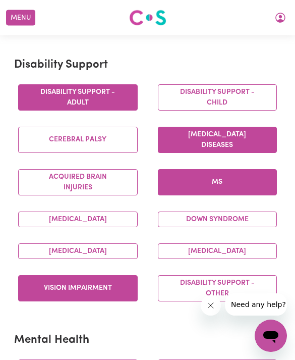
scroll to position [382, 0]
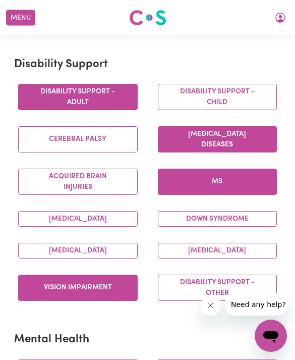
click at [35, 243] on button "Intellectual Disability" at bounding box center [78, 251] width 120 height 16
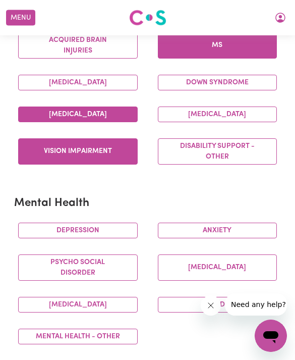
scroll to position [526, 0]
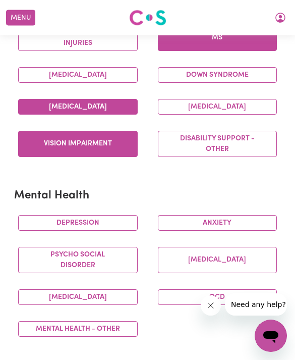
click at [29, 226] on button "Depression" at bounding box center [78, 223] width 120 height 16
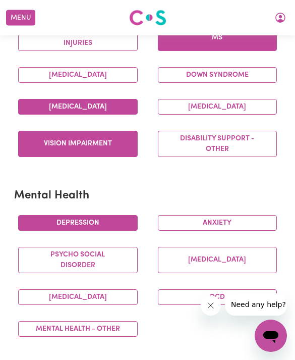
click at [189, 222] on button "Anxiety" at bounding box center [218, 223] width 120 height 16
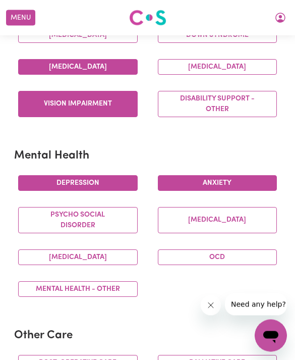
scroll to position [571, 0]
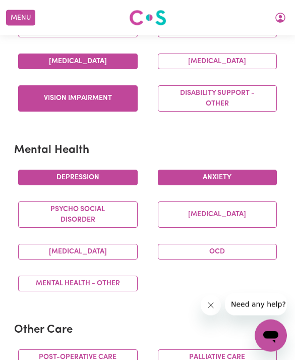
click at [197, 216] on button "Schizophrenia" at bounding box center [218, 215] width 120 height 26
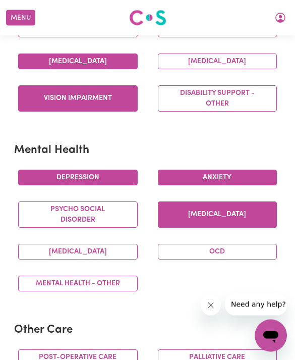
click at [202, 259] on button "OCD" at bounding box center [218, 252] width 120 height 16
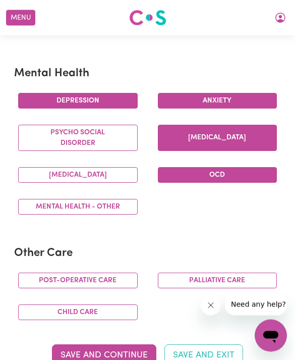
scroll to position [648, 0]
click at [37, 142] on button "Psycho social disorder" at bounding box center [78, 138] width 120 height 26
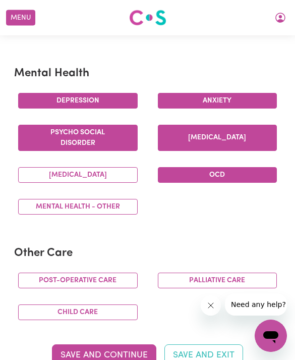
click at [47, 178] on button "Bipolar Disorder" at bounding box center [78, 175] width 120 height 16
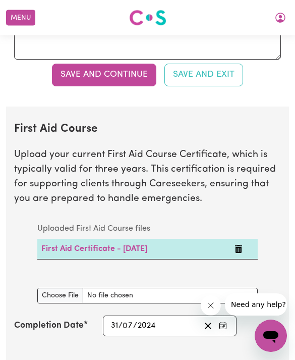
scroll to position [2259, 0]
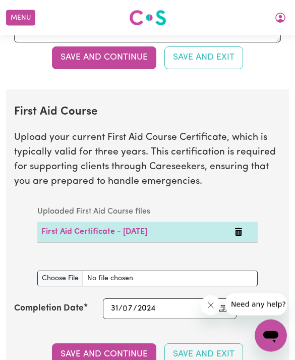
click at [242, 228] on icon "Delete First Aid Certificate - 31/07/2024" at bounding box center [238, 232] width 7 height 8
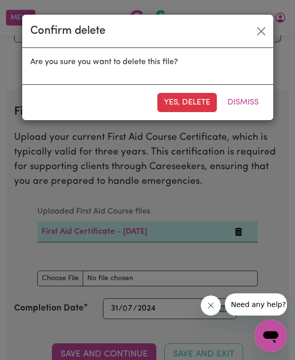
click at [194, 105] on button "Yes, delete" at bounding box center [187, 102] width 60 height 19
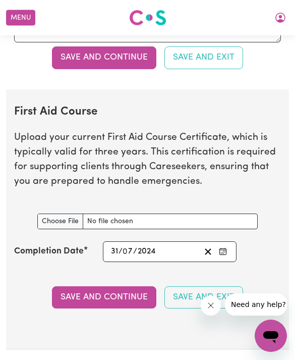
click at [52, 213] on input "First Aid Course document" at bounding box center [147, 221] width 220 height 16
type input "C:\fakepath\Muqtar_Milkii_HLTAID011_7869637.pdf"
click at [177, 248] on div "2024-07-31 31 / 0 7 / 2024" at bounding box center [154, 252] width 91 height 14
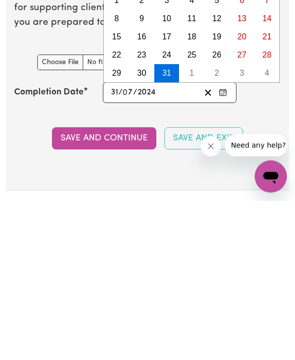
type input "2"
type input "2024-07-02"
type input "21"
type input "2024-07-21"
type input "9"
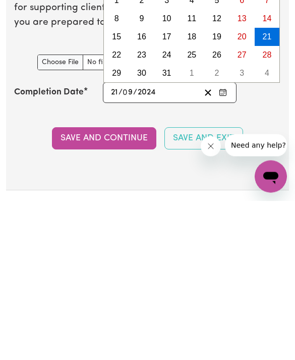
type input "2024-09-21"
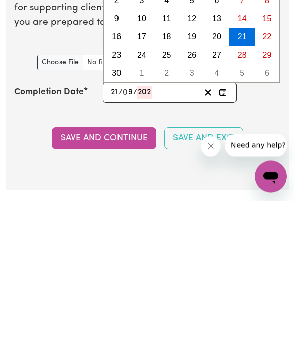
type input "2025"
type input "2025-09-21"
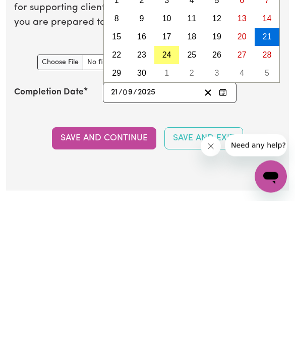
scroll to position [2419, 0]
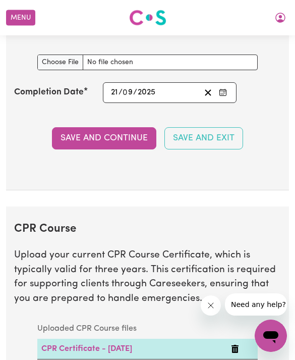
type input "2025"
click at [28, 158] on section "First Aid Course Upload your current First Aid Course Certificate, which is typ…" at bounding box center [147, 60] width 283 height 260
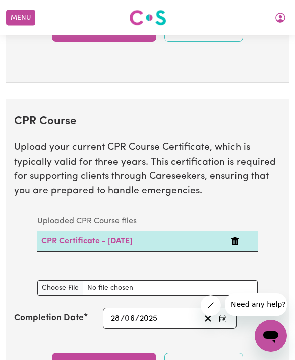
scroll to position [2527, 0]
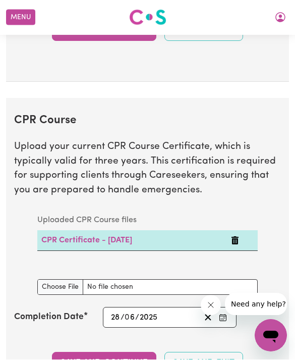
click at [65, 237] on link "CPR Certificate - 28/06/2025" at bounding box center [86, 241] width 91 height 8
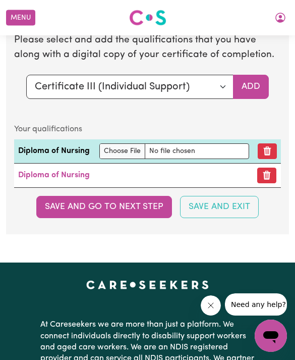
scroll to position [2970, 0]
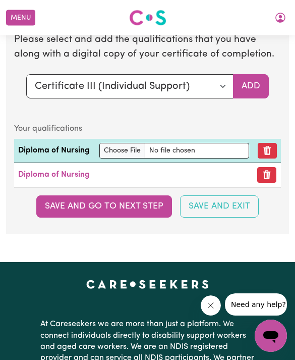
click at [62, 204] on button "Save and go to next step" at bounding box center [104, 206] width 136 height 22
type input "2024-07-31"
type input "31"
type input "7"
type input "2024"
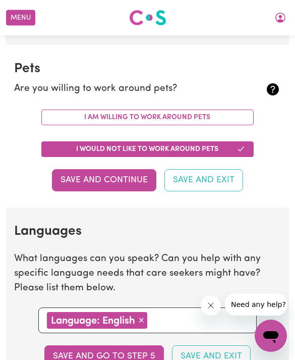
scroll to position [917, 0]
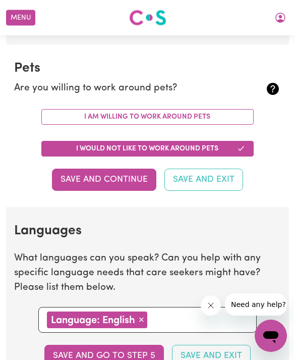
click at [66, 109] on button "I am willing to work around pets" at bounding box center [147, 117] width 212 height 16
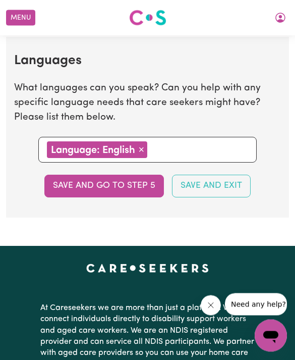
scroll to position [1070, 0]
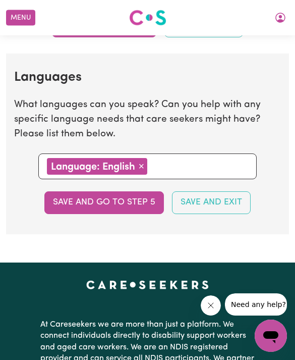
click at [63, 191] on button "Save and go to step 5" at bounding box center [104, 202] width 120 height 22
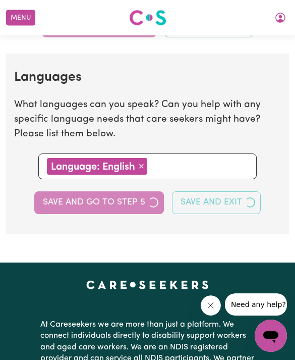
select select "I am providing services by being employed by an organisation"
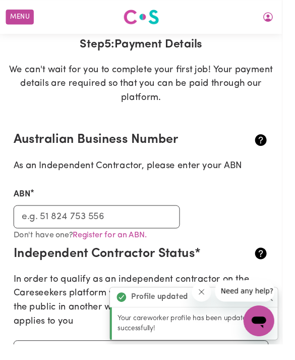
scroll to position [115, 0]
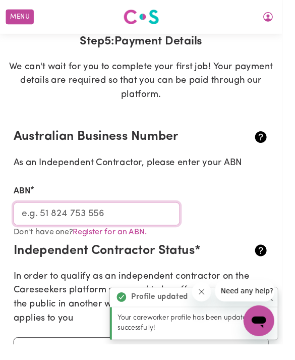
click at [48, 218] on input "ABN" at bounding box center [101, 223] width 174 height 24
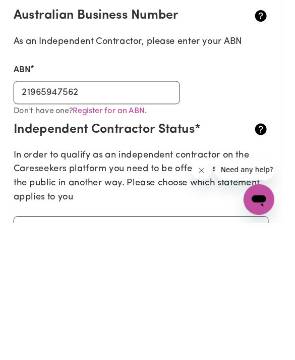
scroll to position [242, 0]
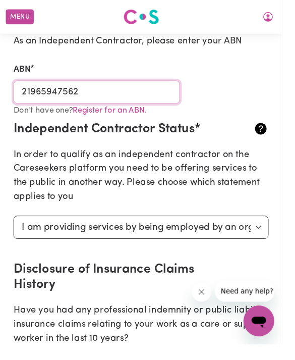
type input "21965947562"
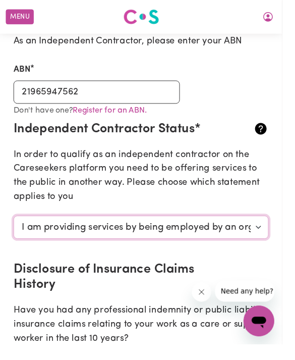
click at [252, 241] on select "Select your independent contractor status... I am providing services through an…" at bounding box center [147, 237] width 267 height 24
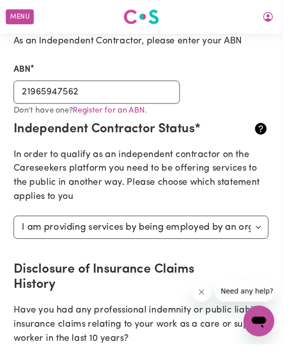
click at [288, 132] on section "Australian Business Number As an Independent Contractor, please enter your ABN …" at bounding box center [147, 222] width 283 height 460
click at [277, 129] on icon at bounding box center [273, 135] width 12 height 12
click at [276, 129] on icon at bounding box center [273, 135] width 12 height 12
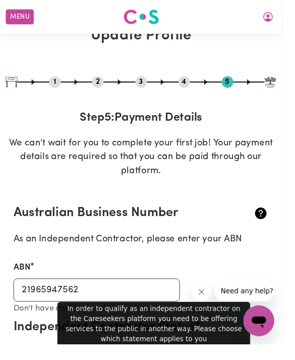
scroll to position [0, 0]
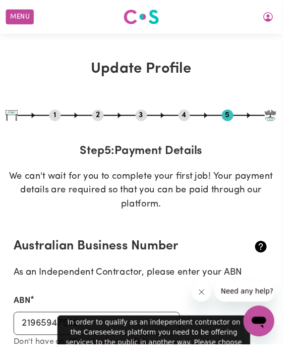
click at [243, 120] on button "5" at bounding box center [238, 120] width 12 height 13
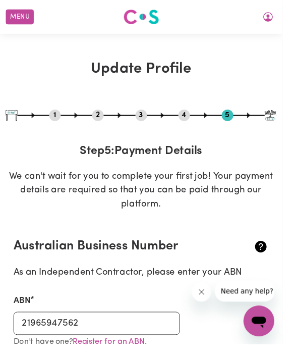
click at [286, 116] on img at bounding box center [283, 121] width 12 height 12
click at [277, 125] on img at bounding box center [283, 121] width 12 height 12
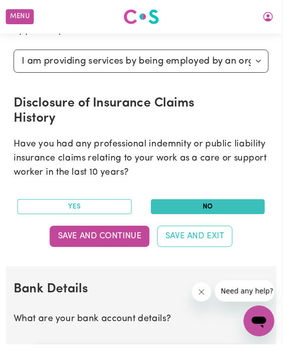
click at [133, 239] on button "Save and Continue" at bounding box center [104, 247] width 104 height 22
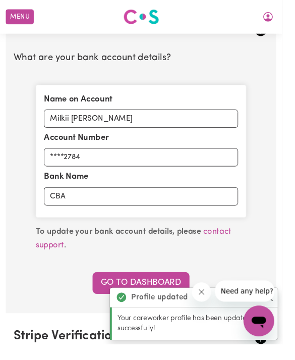
scroll to position [694, 0]
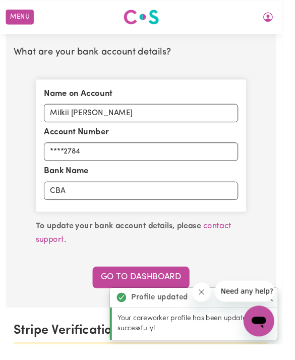
click at [181, 282] on link "Go to Dashboard" at bounding box center [147, 289] width 101 height 22
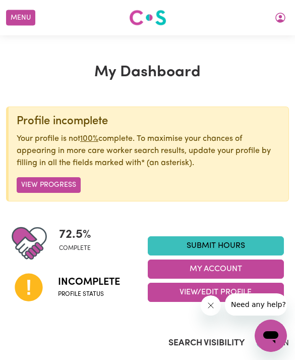
click at [87, 244] on span "complete" at bounding box center [75, 248] width 32 height 9
click at [96, 291] on span "Profile status" at bounding box center [89, 294] width 62 height 9
click at [99, 290] on span "Profile status" at bounding box center [89, 294] width 62 height 9
click at [103, 300] on div "Incomplete Profile status" at bounding box center [80, 286] width 136 height 51
click at [102, 300] on div "Incomplete Profile status" at bounding box center [80, 286] width 136 height 51
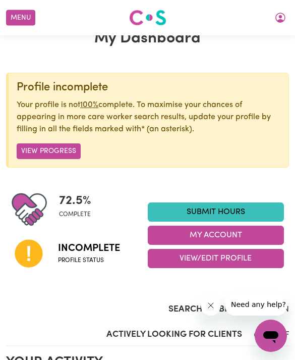
scroll to position [33, 0]
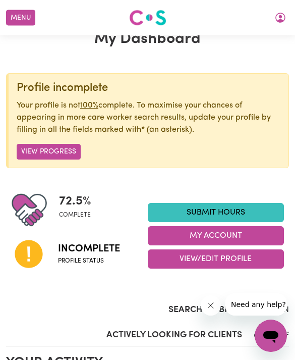
click at [97, 251] on span "Incomplete" at bounding box center [89, 248] width 62 height 15
click at [96, 259] on span "Profile status" at bounding box center [89, 260] width 62 height 9
click at [96, 258] on span "Profile status" at bounding box center [89, 260] width 62 height 9
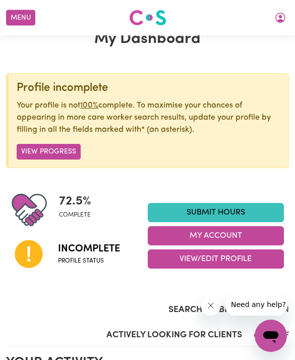
click at [97, 260] on span "Profile status" at bounding box center [89, 260] width 62 height 9
click at [96, 260] on span "Profile status" at bounding box center [89, 260] width 62 height 9
click at [77, 217] on span "complete" at bounding box center [75, 214] width 32 height 9
click at [93, 245] on span "Incomplete" at bounding box center [89, 248] width 62 height 15
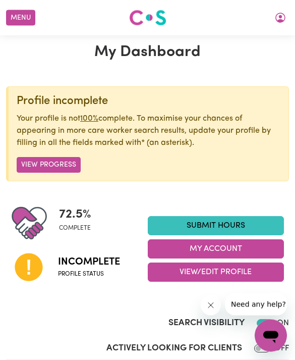
scroll to position [19, 0]
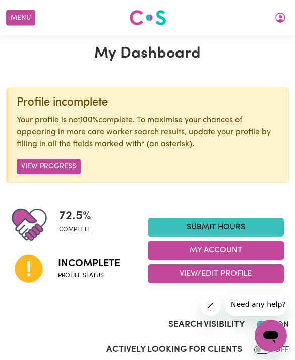
click at [61, 164] on button "View Progress" at bounding box center [49, 166] width 64 height 16
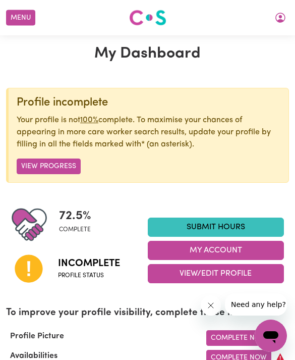
click at [64, 163] on button "View Progress" at bounding box center [49, 166] width 64 height 16
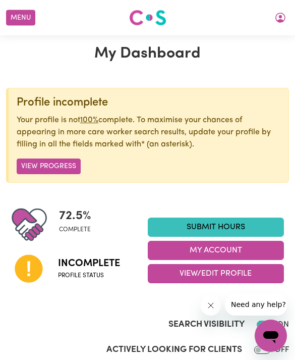
click at [66, 161] on button "View Progress" at bounding box center [49, 166] width 64 height 16
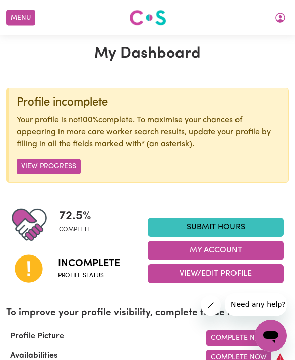
click at [93, 141] on p "Your profile is not 100% complete. To maximise your chances of appearing in mor…" at bounding box center [149, 132] width 264 height 36
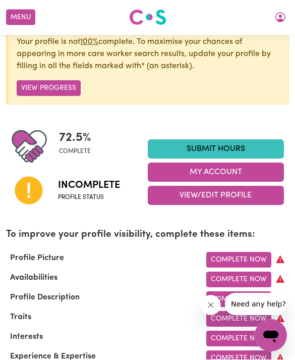
scroll to position [97, 0]
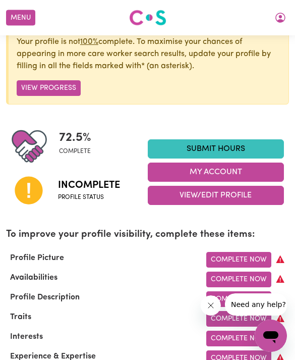
click at [56, 89] on button "View Progress" at bounding box center [49, 88] width 64 height 16
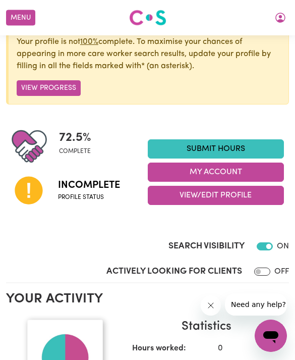
click at [66, 89] on button "View Progress" at bounding box center [49, 88] width 64 height 16
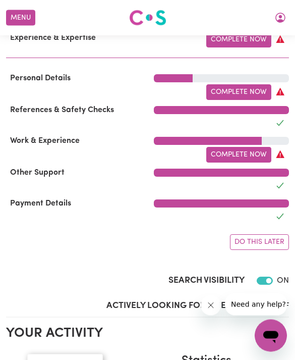
scroll to position [415, 0]
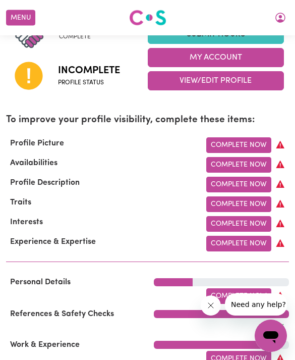
click at [260, 142] on link "Complete Now" at bounding box center [238, 145] width 65 height 16
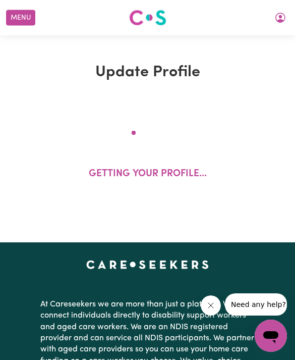
select select "female"
select select "Student Visa"
select select "Studying a healthcare related degree or qualification"
select select "38"
select select "50"
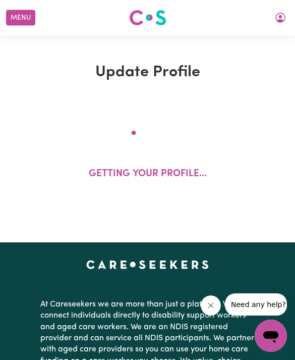
select select "55"
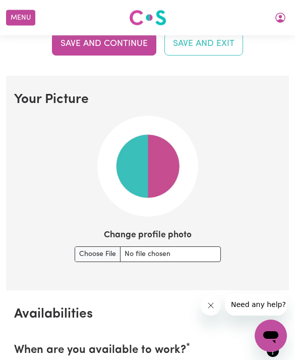
scroll to position [739, 0]
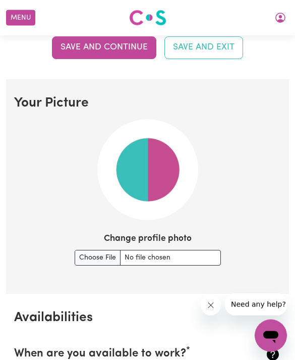
click at [100, 253] on input "Change profile photo" at bounding box center [148, 258] width 146 height 16
type input "C:\fakepath\image.jpg"
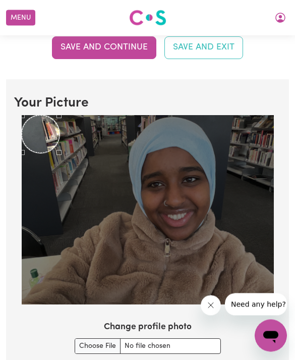
scroll to position [739, 0]
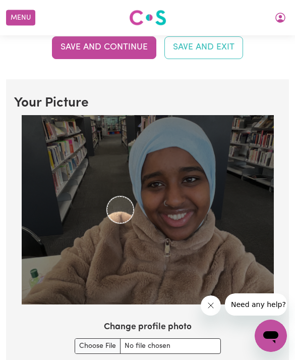
click at [154, 216] on img at bounding box center [148, 209] width 252 height 189
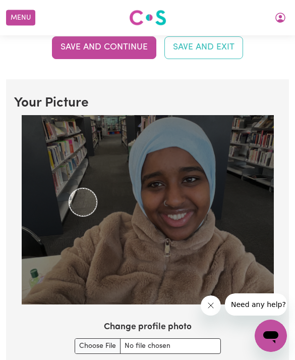
click at [119, 210] on img at bounding box center [148, 209] width 252 height 189
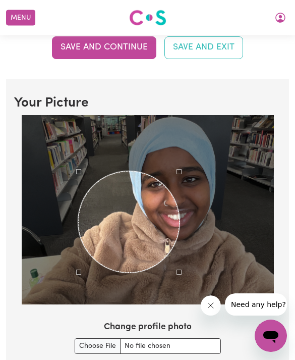
click at [155, 174] on img at bounding box center [148, 209] width 252 height 189
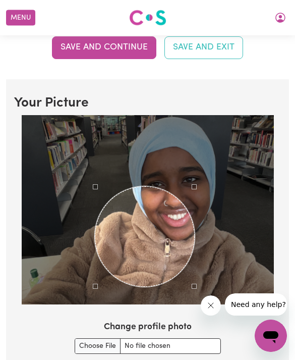
click at [179, 187] on img at bounding box center [148, 209] width 252 height 189
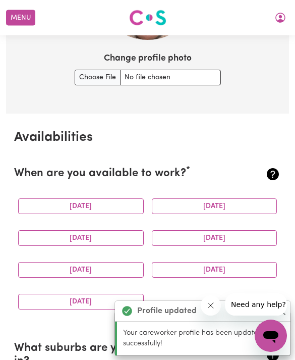
scroll to position [928, 0]
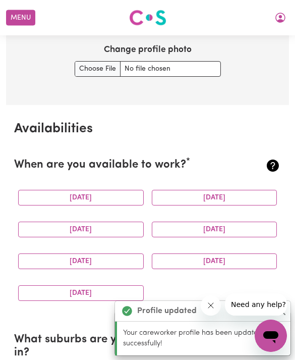
click at [46, 191] on button "Monday" at bounding box center [81, 198] width 126 height 16
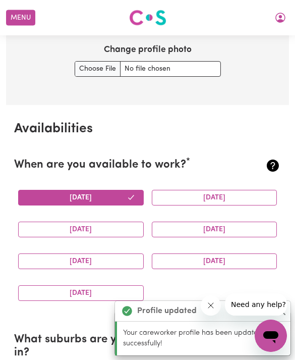
click at [246, 194] on button "Tuesday" at bounding box center [215, 198] width 126 height 16
click at [46, 221] on button "Wednesday" at bounding box center [81, 229] width 126 height 16
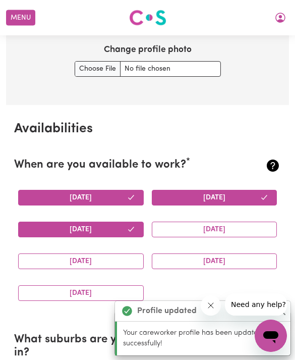
click at [231, 221] on button "Thursday" at bounding box center [215, 229] width 126 height 16
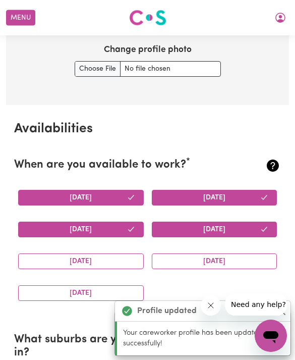
click at [220, 253] on button "Saturday" at bounding box center [215, 261] width 126 height 16
click at [50, 256] on button "Friday" at bounding box center [81, 261] width 126 height 16
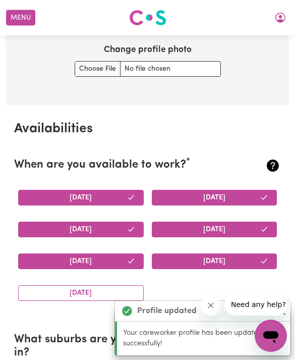
click at [44, 287] on button "Sunday" at bounding box center [81, 293] width 126 height 16
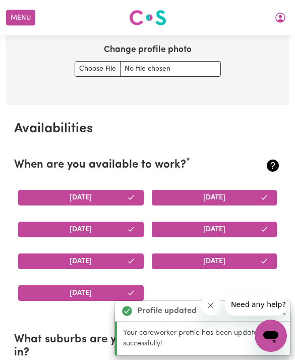
click at [47, 192] on button "Monday" at bounding box center [81, 198] width 126 height 16
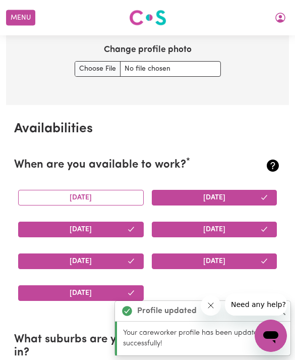
click at [50, 192] on button "Monday" at bounding box center [81, 198] width 126 height 16
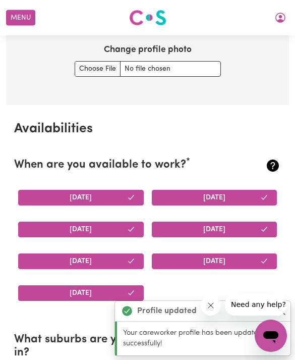
click at [52, 190] on button "Monday" at bounding box center [81, 198] width 126 height 16
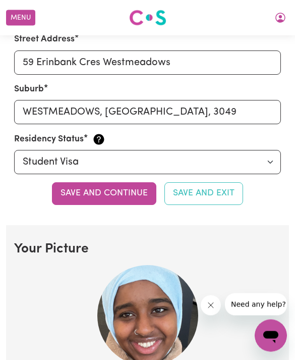
scroll to position [569, 0]
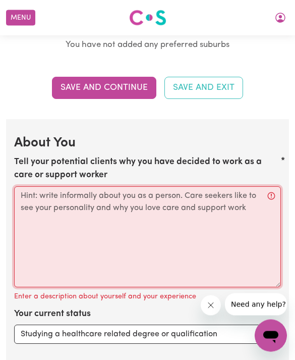
click at [24, 190] on textarea "Tell your potential clients why you have decided to work as a care or support w…" at bounding box center [147, 237] width 267 height 101
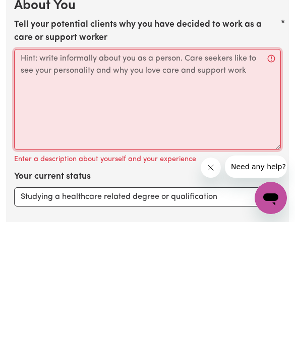
paste textarea "I’m a dedicated nursing student with a strong passion for providing compassiona…"
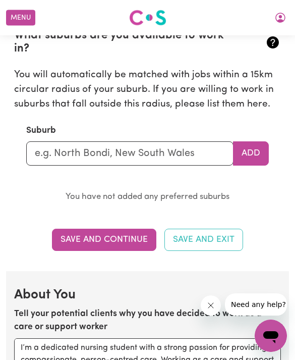
scroll to position [1208, 0]
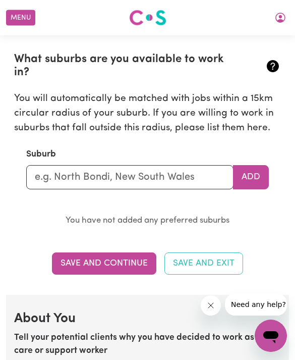
type textarea "I’m a dedicated nursing student with a strong passion for providing compassiona…"
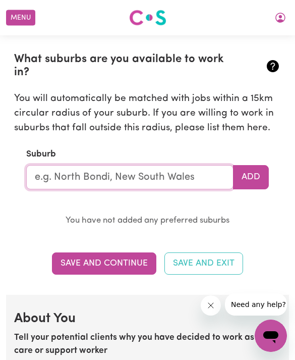
click at [196, 174] on input "text" at bounding box center [129, 177] width 207 height 24
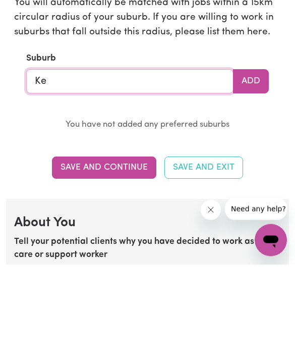
type input "Kew"
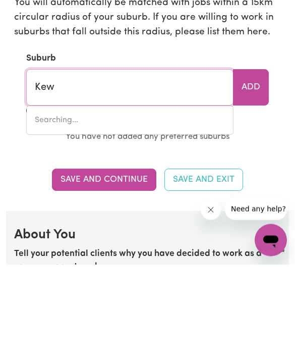
type input "Kew, New South Wales, 2439"
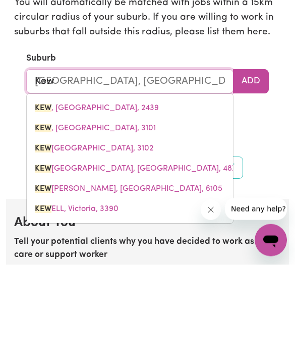
click at [48, 220] on mark "KEW" at bounding box center [43, 224] width 17 height 8
type input "KEW, Victoria, 3101"
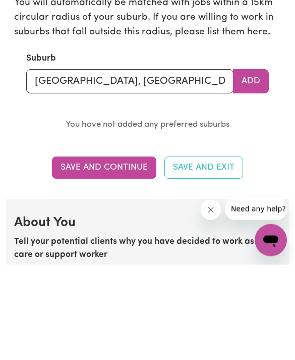
click at [256, 165] on button "Add" at bounding box center [251, 177] width 36 height 24
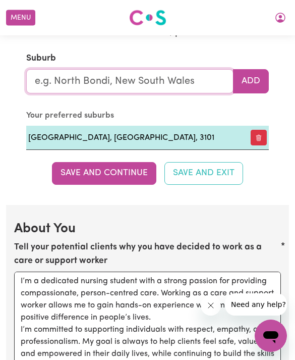
click at [60, 69] on input "text" at bounding box center [129, 81] width 207 height 24
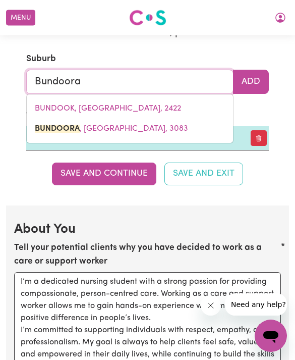
click at [55, 125] on mark "BUNDOORA" at bounding box center [57, 129] width 45 height 8
type input "BUNDOORA, Victoria, 3083"
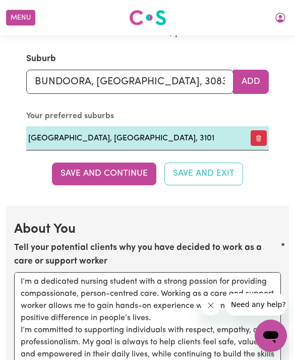
click at [255, 70] on button "Add" at bounding box center [251, 82] width 36 height 24
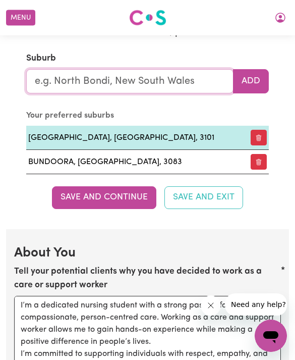
click at [70, 80] on input "text" at bounding box center [129, 81] width 207 height 24
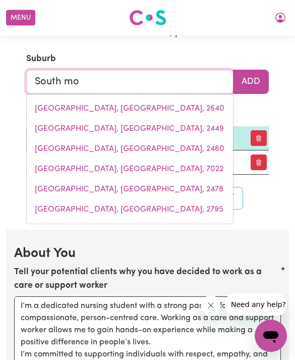
type input "South mor"
type input "South morANG, Victoria, 3752"
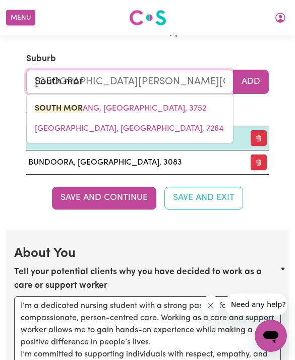
type input "South mora"
type input "South moraNG, Victoria, 3752"
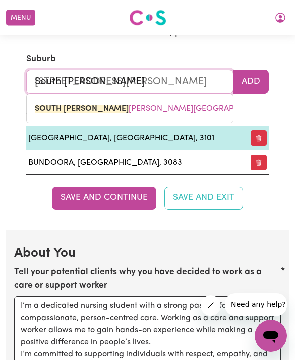
click at [58, 104] on mark "SOUTH MORA" at bounding box center [82, 108] width 94 height 8
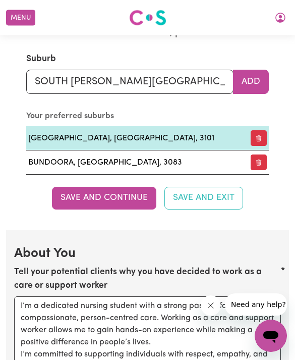
click at [256, 74] on button "Add" at bounding box center [251, 82] width 36 height 24
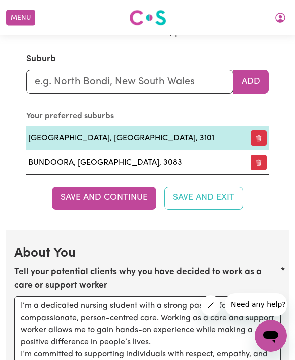
scroll to position [1303, 0]
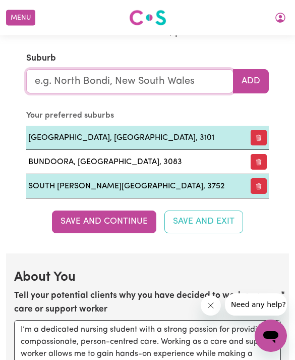
click at [57, 74] on input "text" at bounding box center [129, 81] width 207 height 24
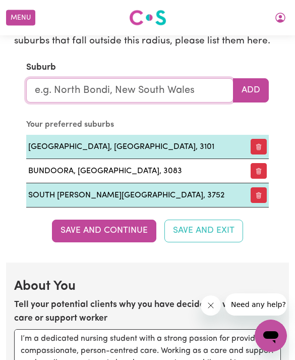
scroll to position [1287, 0]
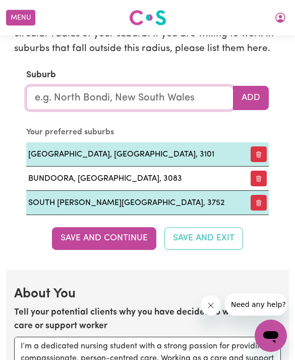
click at [71, 100] on input "text" at bounding box center [129, 98] width 207 height 24
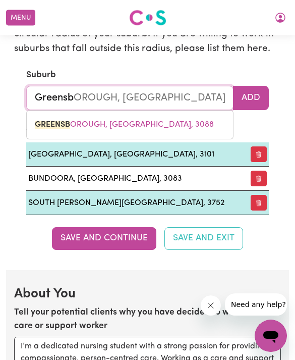
click at [61, 121] on mark "GREENSB" at bounding box center [52, 125] width 35 height 8
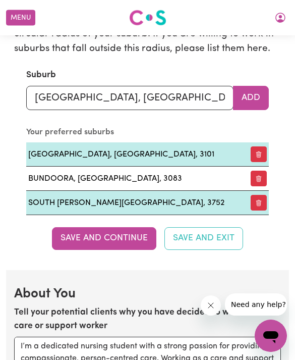
click at [247, 86] on button "Add" at bounding box center [251, 98] width 36 height 24
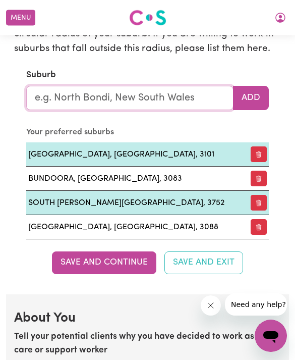
click at [61, 93] on input "text" at bounding box center [129, 98] width 207 height 24
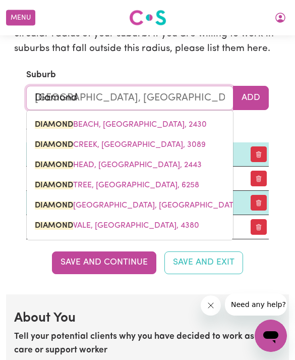
click at [60, 141] on mark "DIAMOND" at bounding box center [54, 145] width 38 height 8
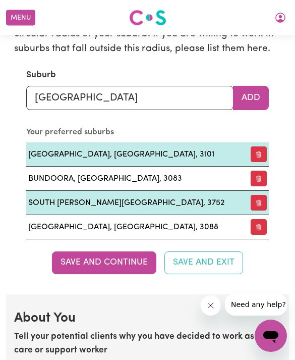
click at [255, 90] on button "Add" at bounding box center [251, 98] width 36 height 24
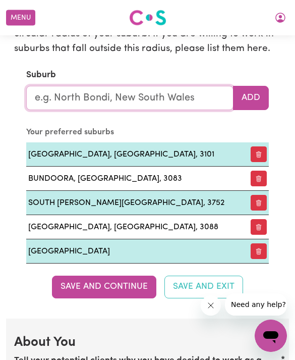
click at [45, 93] on input "text" at bounding box center [129, 98] width 207 height 24
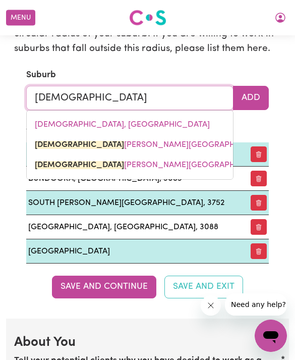
click at [49, 141] on mark "TEMPLES" at bounding box center [79, 145] width 89 height 8
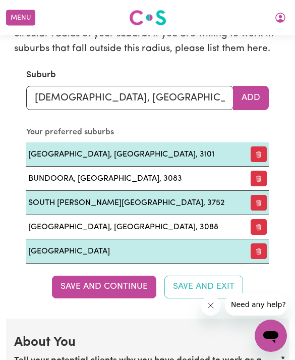
click at [250, 91] on button "Add" at bounding box center [251, 98] width 36 height 24
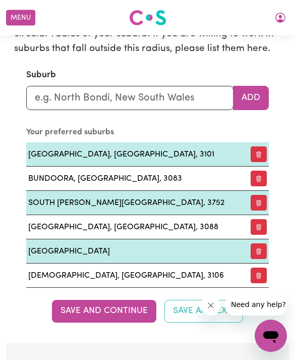
click at [95, 312] on button "Save and Continue" at bounding box center [104, 311] width 104 height 22
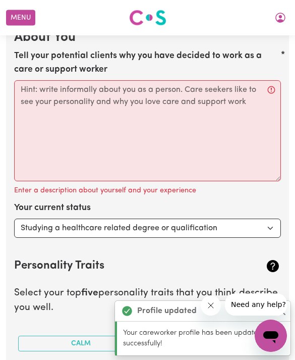
scroll to position [1621, 0]
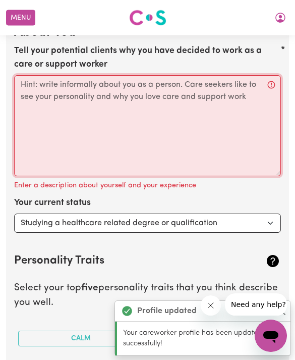
click at [37, 89] on textarea "Tell your potential clients why you have decided to work as a care or support w…" at bounding box center [147, 125] width 267 height 101
paste textarea "I’m a dedicated nursing student with a strong passion for providing compassiona…"
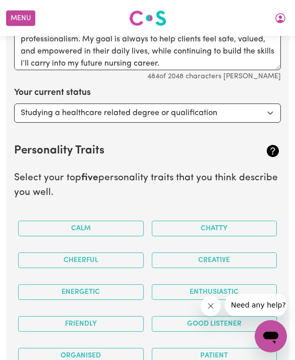
click at [242, 220] on button "Chatty" at bounding box center [215, 228] width 126 height 16
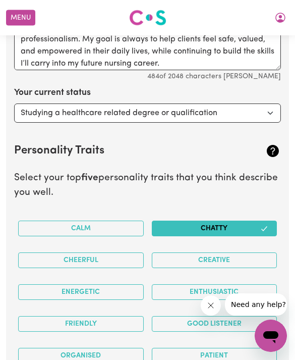
click at [51, 252] on button "Cheerful" at bounding box center [81, 260] width 126 height 16
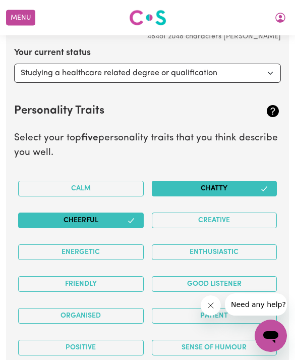
scroll to position [1768, 0]
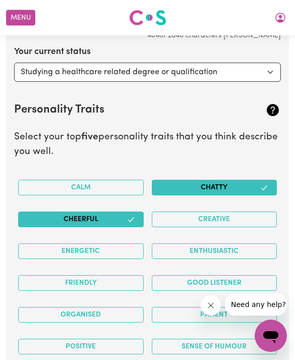
click at [237, 211] on button "Creative" at bounding box center [215, 219] width 126 height 16
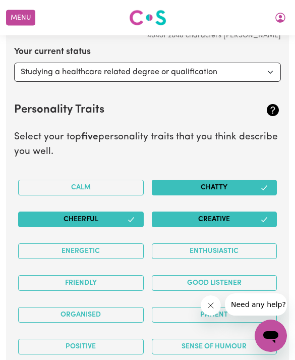
click at [226, 244] on button "Enthusiastic" at bounding box center [215, 251] width 126 height 16
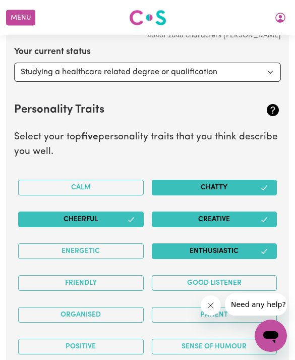
click at [53, 275] on button "Friendly" at bounding box center [81, 283] width 126 height 16
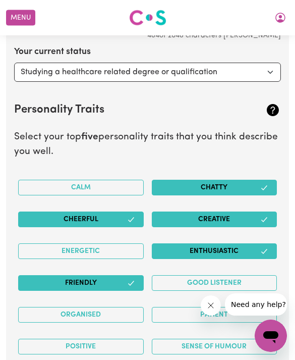
click at [111, 319] on div "Organised" at bounding box center [81, 315] width 134 height 32
click at [195, 307] on button "Patient" at bounding box center [215, 315] width 126 height 16
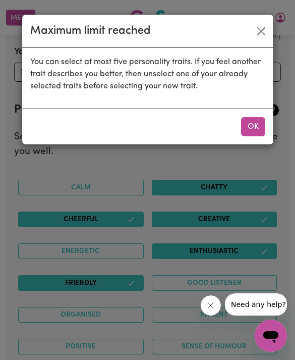
click at [129, 345] on div "Maximum limit reached You can select at most five personality traits. If you fe…" at bounding box center [147, 180] width 295 height 360
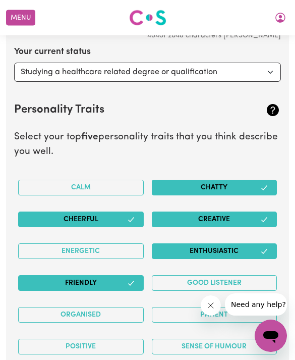
click at [61, 338] on button "Positive" at bounding box center [81, 346] width 126 height 16
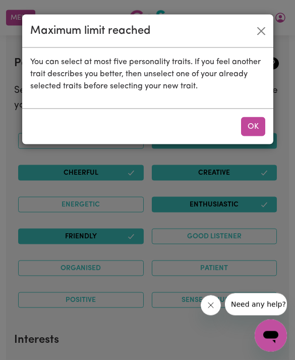
click at [251, 125] on button "OK" at bounding box center [253, 126] width 24 height 19
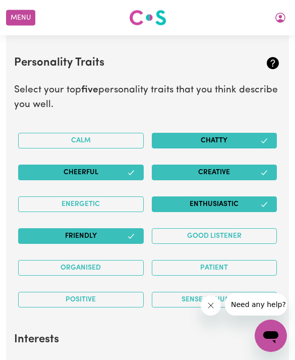
click at [257, 133] on button "Chatty" at bounding box center [215, 141] width 126 height 16
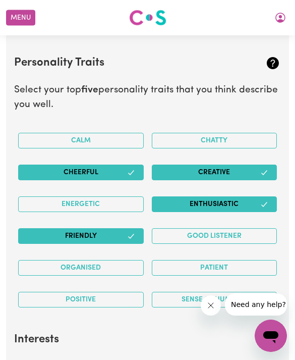
click at [54, 292] on button "Positive" at bounding box center [81, 300] width 126 height 16
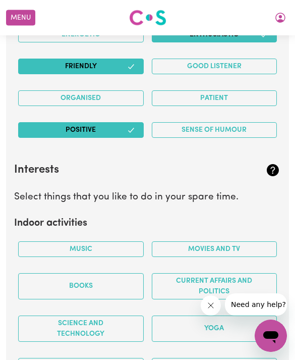
scroll to position [1985, 0]
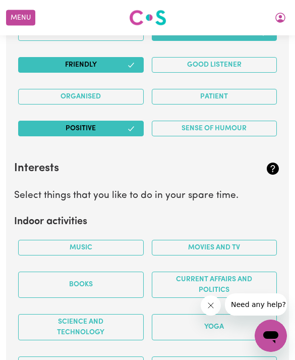
click at [48, 240] on button "Music" at bounding box center [81, 248] width 126 height 16
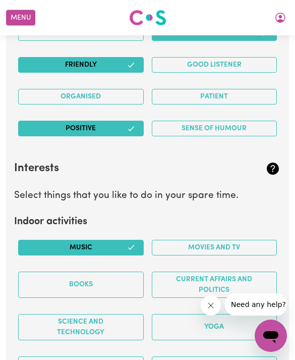
click at [251, 240] on button "Movies and TV" at bounding box center [215, 248] width 126 height 16
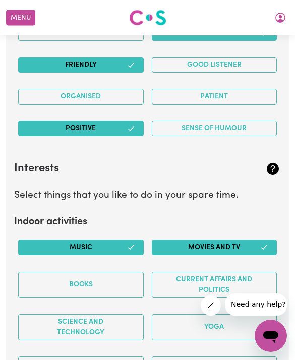
click at [53, 271] on button "Books" at bounding box center [81, 284] width 126 height 26
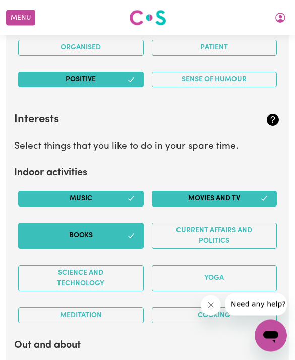
scroll to position [2035, 0]
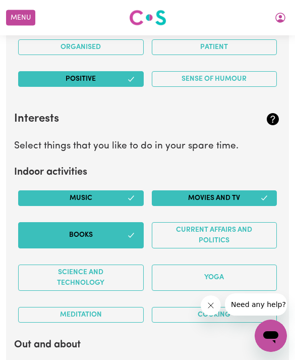
click at [50, 307] on button "Meditation" at bounding box center [81, 315] width 126 height 16
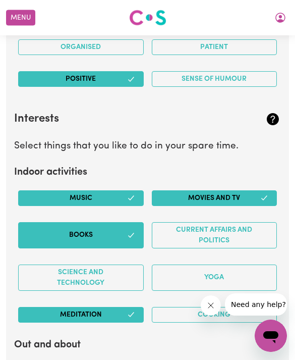
click at [216, 308] on button "Cooking" at bounding box center [215, 315] width 126 height 16
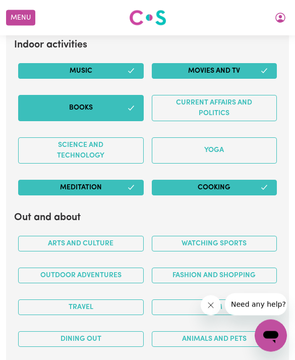
click at [47, 236] on button "Arts and Culture" at bounding box center [81, 244] width 126 height 16
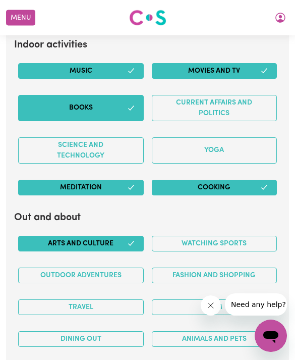
click at [51, 268] on button "Outdoor adventures" at bounding box center [81, 275] width 126 height 16
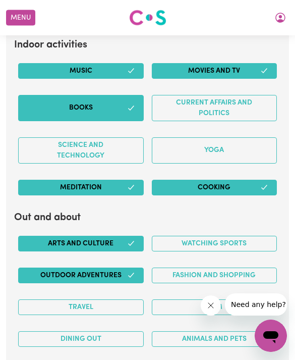
click at [252, 270] on button "Fashion and shopping" at bounding box center [215, 275] width 126 height 16
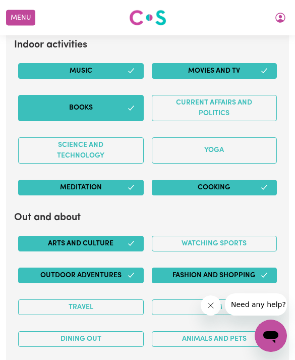
click at [238, 299] on button "Gym" at bounding box center [215, 307] width 126 height 16
click at [48, 331] on button "Dining out" at bounding box center [81, 339] width 126 height 16
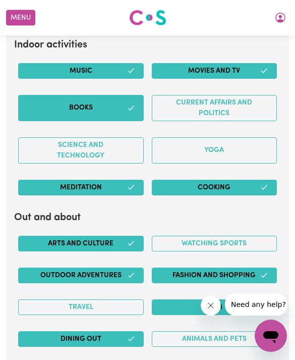
click at [47, 299] on button "Travel" at bounding box center [81, 307] width 126 height 16
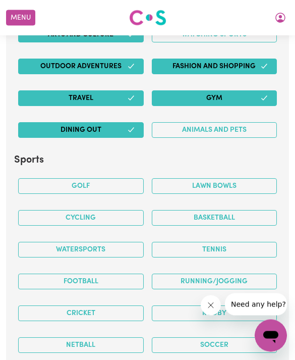
click at [243, 242] on button "Tennis" at bounding box center [215, 250] width 126 height 16
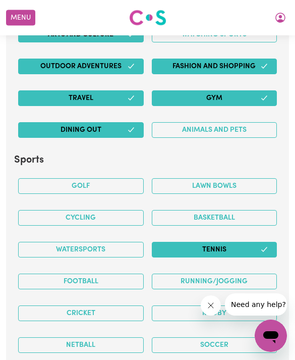
click at [262, 210] on button "Basketball" at bounding box center [215, 218] width 126 height 16
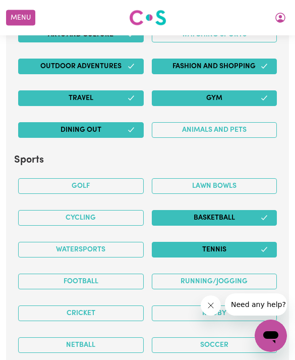
click at [252, 213] on button "Basketball" at bounding box center [215, 218] width 126 height 16
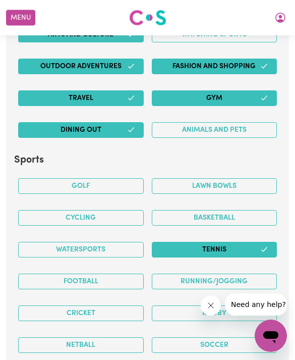
click at [245, 242] on button "Tennis" at bounding box center [215, 250] width 126 height 16
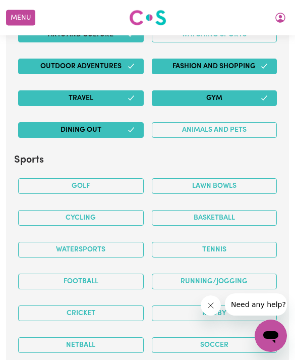
click at [264, 210] on button "Basketball" at bounding box center [215, 218] width 126 height 16
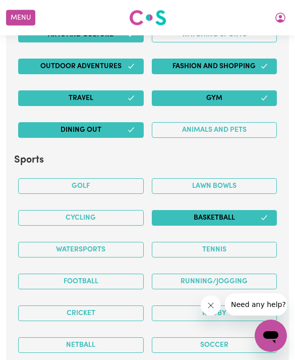
click at [26, 210] on button "Cycling" at bounding box center [81, 218] width 126 height 16
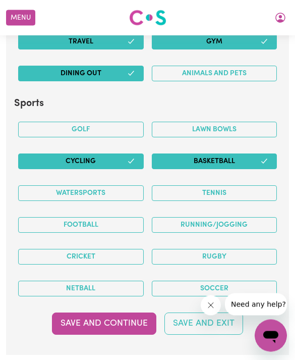
scroll to position [2427, 0]
click at [248, 280] on button "Soccer" at bounding box center [215, 288] width 126 height 16
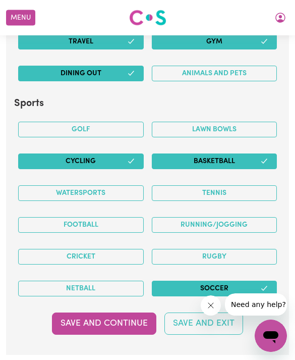
click at [44, 280] on button "Netball" at bounding box center [81, 288] width 126 height 16
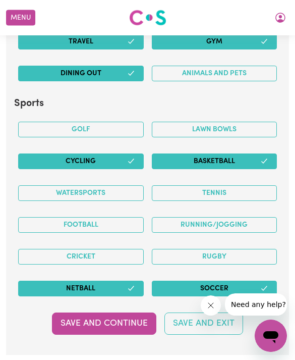
click at [76, 314] on button "Save and Continue" at bounding box center [104, 323] width 104 height 22
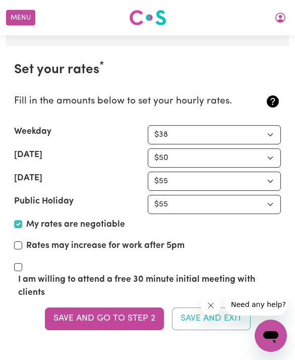
scroll to position [2739, 0]
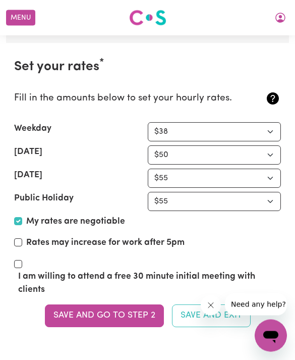
click at [17, 239] on input "Rates may increase for work after 5pm" at bounding box center [18, 243] width 8 height 8
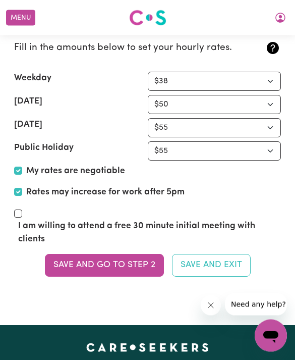
scroll to position [2790, 0]
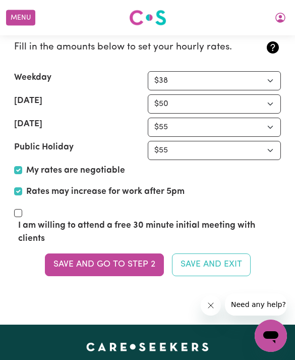
click at [63, 253] on button "Save and go to Step 2" at bounding box center [104, 264] width 119 height 22
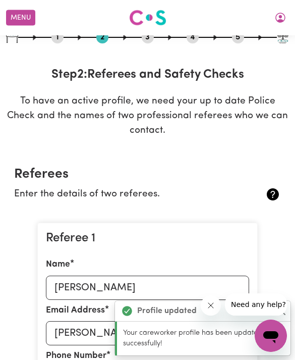
scroll to position [0, 0]
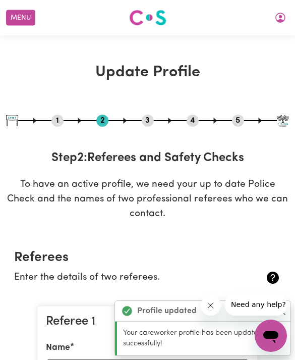
click at [22, 12] on button "Menu" at bounding box center [20, 18] width 29 height 16
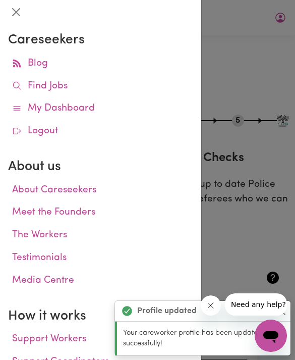
click at [261, 237] on div at bounding box center [147, 180] width 295 height 360
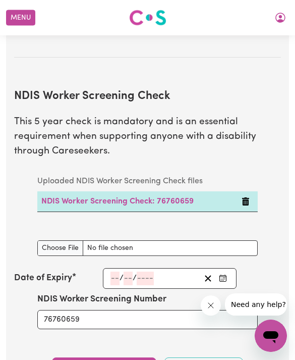
scroll to position [1464, 0]
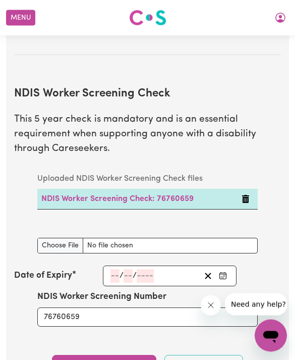
click at [112, 269] on input "number" at bounding box center [114, 276] width 9 height 14
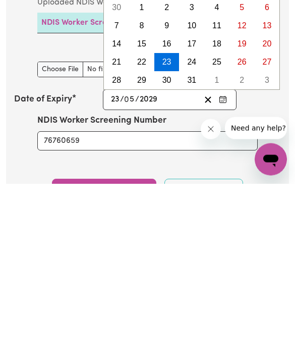
scroll to position [1640, 0]
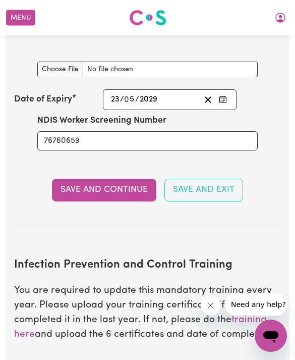
click at [75, 179] on button "Save and Continue" at bounding box center [104, 190] width 104 height 22
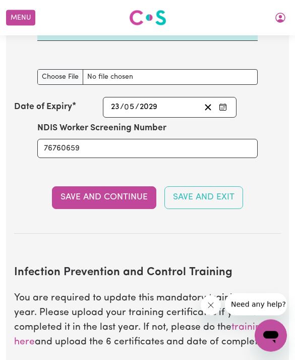
scroll to position [1632, 0]
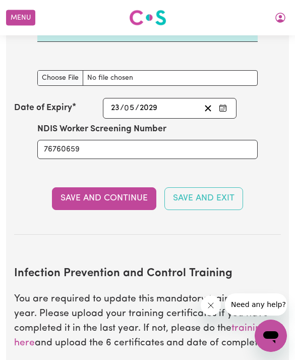
click at [67, 188] on button "Save and Continue" at bounding box center [104, 198] width 104 height 22
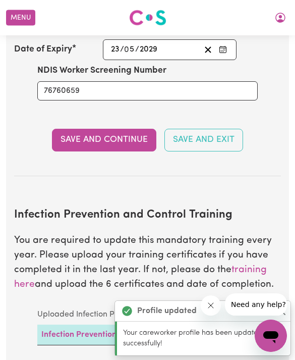
scroll to position [1872, 0]
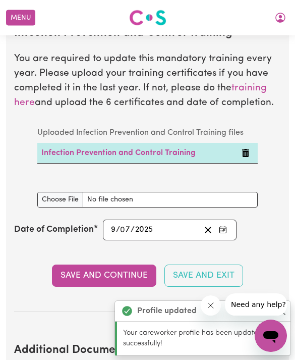
click at [76, 268] on button "Save and Continue" at bounding box center [104, 275] width 104 height 22
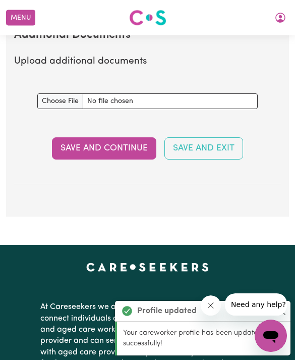
click at [71, 137] on button "Save and Continue" at bounding box center [104, 148] width 104 height 22
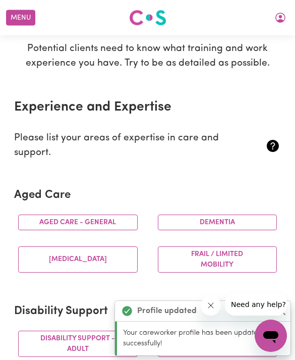
scroll to position [156, 0]
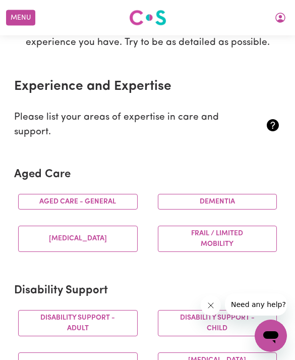
click at [48, 198] on button "Aged care - General" at bounding box center [78, 202] width 120 height 16
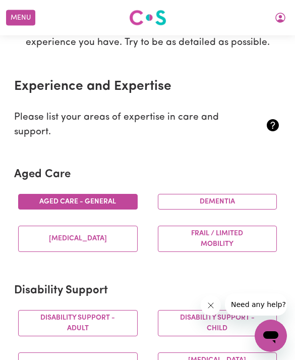
click at [239, 229] on button "Frail / limited mobility" at bounding box center [218, 238] width 120 height 26
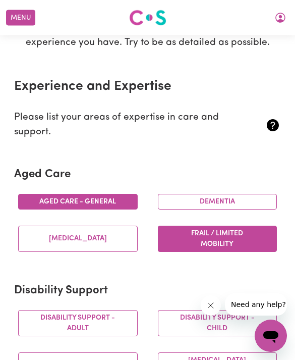
click at [246, 203] on button "Dementia" at bounding box center [218, 202] width 120 height 16
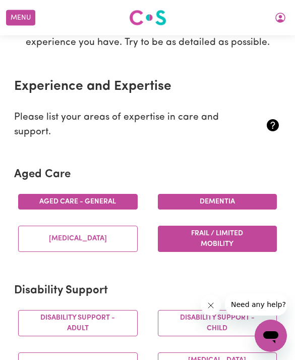
click at [33, 229] on button "Parkinsons" at bounding box center [78, 238] width 120 height 26
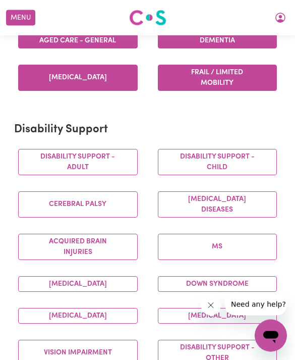
scroll to position [317, 0]
click at [233, 251] on button "MS" at bounding box center [218, 247] width 120 height 26
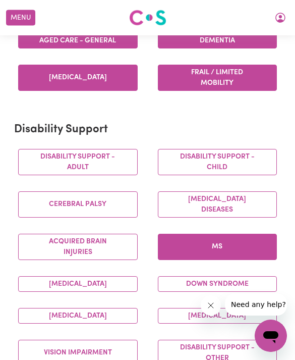
click at [250, 207] on button "Motor Neuron Diseases" at bounding box center [218, 204] width 120 height 26
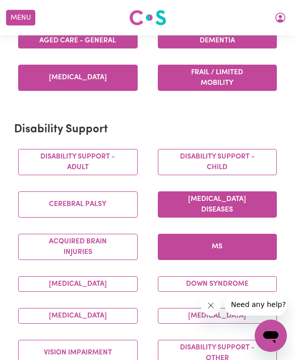
click at [36, 166] on button "Disability support - Adult" at bounding box center [78, 162] width 120 height 26
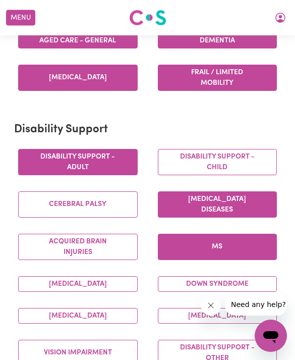
click at [51, 312] on button "Intellectual Disability" at bounding box center [78, 316] width 120 height 16
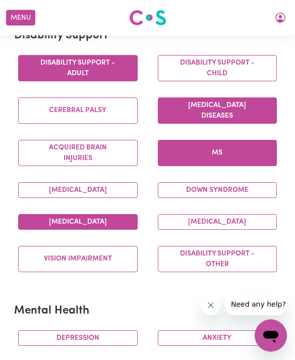
scroll to position [413, 0]
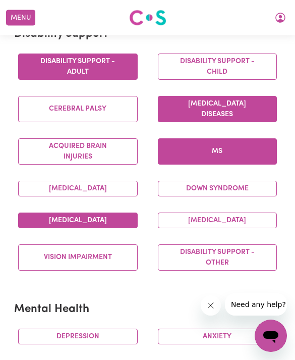
click at [34, 270] on button "Vision impairment" at bounding box center [78, 257] width 120 height 26
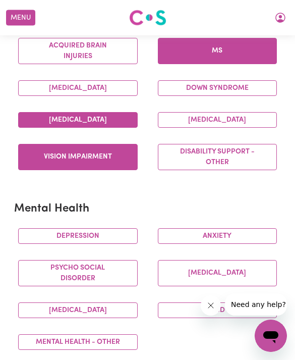
scroll to position [519, 0]
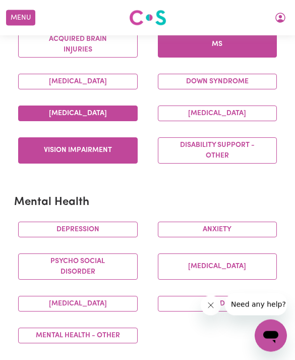
click at [41, 238] on button "Depression" at bounding box center [78, 230] width 120 height 16
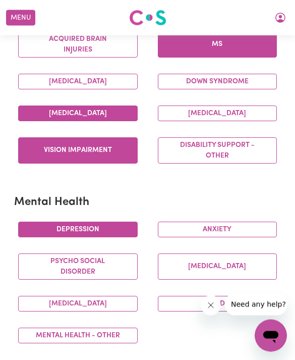
click at [240, 236] on button "Anxiety" at bounding box center [218, 230] width 120 height 16
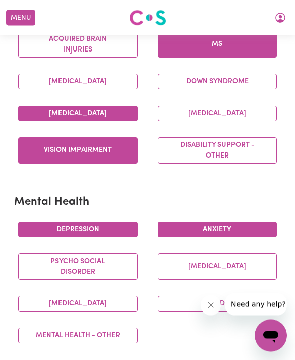
click at [48, 275] on button "Psycho social disorder" at bounding box center [78, 267] width 120 height 26
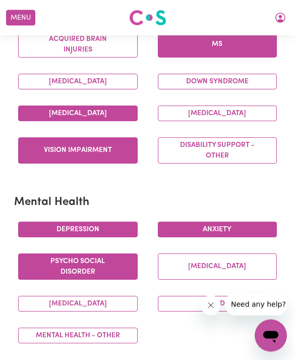
click at [223, 270] on button "Schizophrenia" at bounding box center [218, 267] width 120 height 26
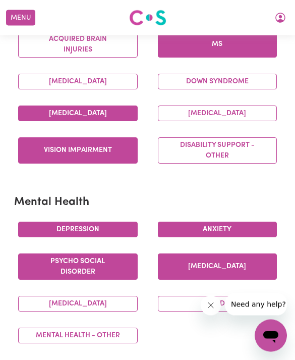
click at [51, 312] on button "Bipolar Disorder" at bounding box center [78, 304] width 120 height 16
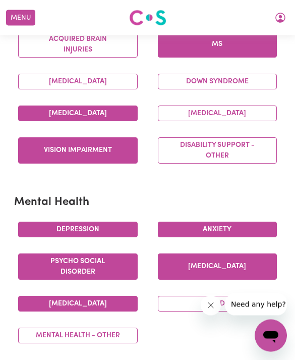
click at [211, 307] on button "OCD" at bounding box center [218, 304] width 120 height 16
click at [43, 335] on button "Mental Health - Other" at bounding box center [78, 336] width 120 height 16
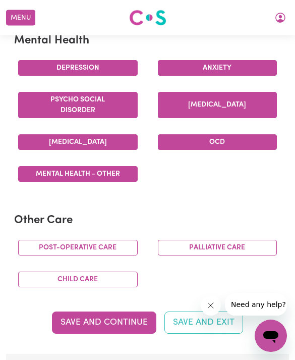
scroll to position [682, 0]
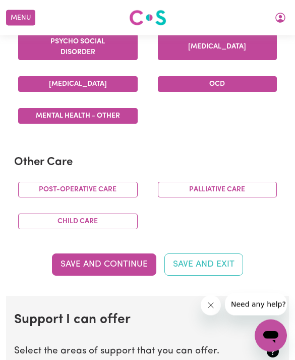
click at [80, 271] on button "Save and Continue" at bounding box center [104, 265] width 104 height 22
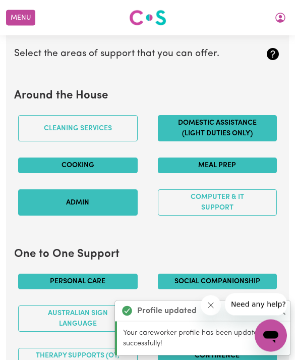
scroll to position [1041, 0]
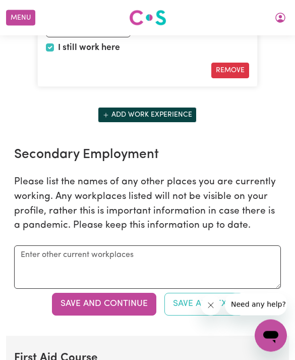
click at [68, 306] on button "Save and Continue" at bounding box center [104, 304] width 104 height 22
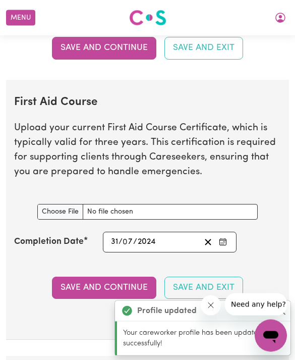
scroll to position [2270, 0]
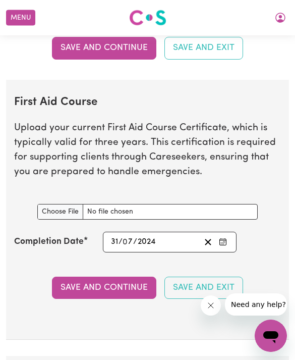
click at [46, 206] on input "First Aid Course document" at bounding box center [147, 212] width 220 height 16
click at [117, 235] on input "31" at bounding box center [114, 242] width 8 height 14
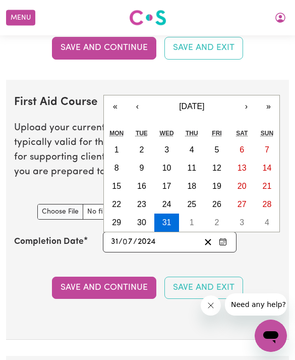
scroll to position [2269, 0]
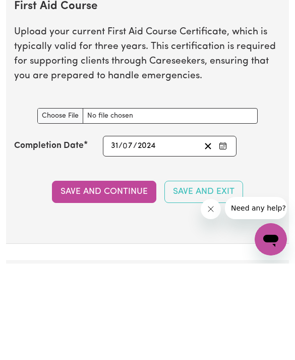
click at [228, 236] on button "Enter the Completion Date of your First Aid Course" at bounding box center [223, 243] width 14 height 14
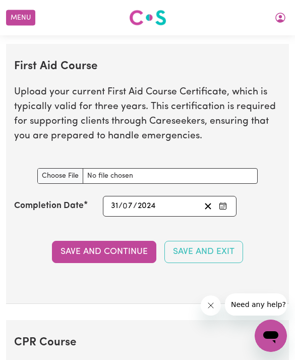
scroll to position [2303, 0]
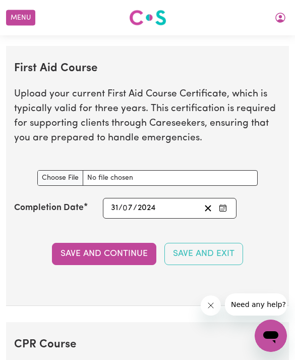
click at [151, 207] on input "2024" at bounding box center [147, 208] width 20 height 14
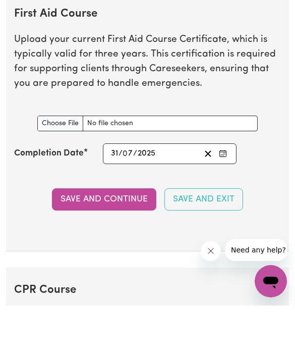
click at [119, 201] on input "31" at bounding box center [114, 208] width 8 height 14
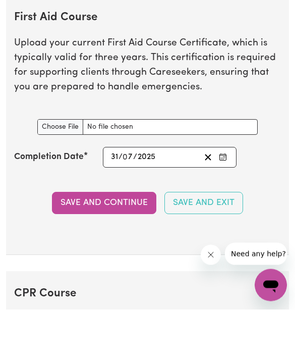
click at [130, 201] on input "7" at bounding box center [129, 208] width 10 height 14
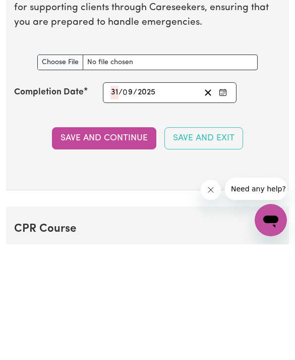
click at [85, 116] on section "First Aid Course Upload your current First Aid Course Certificate, which is typ…" at bounding box center [147, 176] width 283 height 260
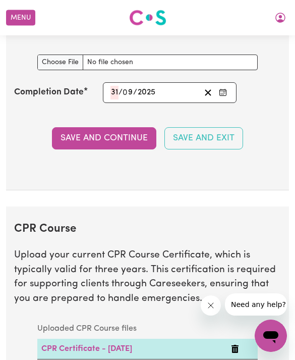
click at [118, 88] on div "2025-07-31 31 / 0 9 / 2025 « ‹ July 2025 › » Mon Tue Wed Thu Fri Sat Sun 30 1 2…" at bounding box center [170, 92] width 134 height 21
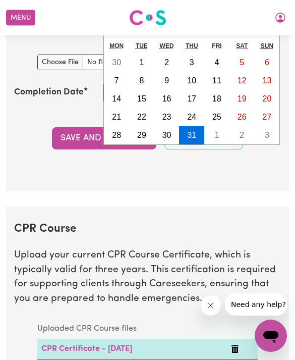
click at [265, 99] on abbr "20" at bounding box center [267, 98] width 9 height 9
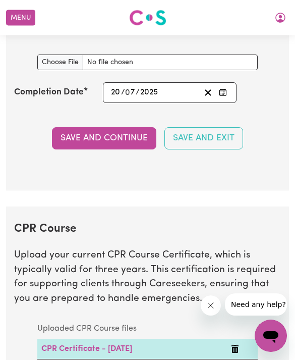
click at [72, 138] on button "Save and Continue" at bounding box center [104, 138] width 104 height 22
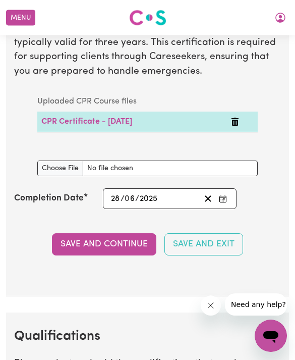
scroll to position [2702, 0]
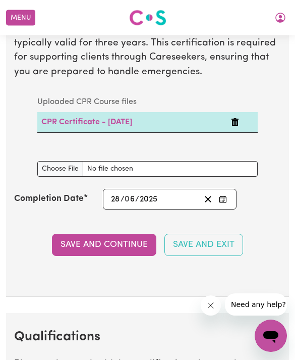
click at [55, 120] on link "CPR Certificate - 28/06/2025" at bounding box center [86, 122] width 91 height 8
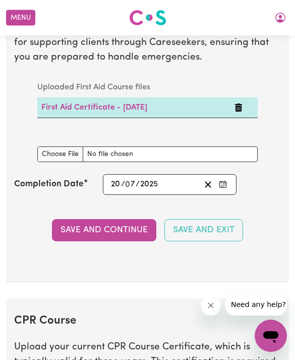
scroll to position [2384, 0]
click at [61, 107] on link "First Aid Certificate - 20/07/2025" at bounding box center [94, 108] width 106 height 8
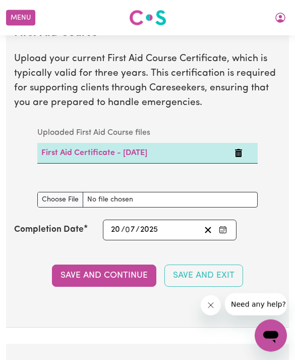
click at [243, 151] on icon "Delete First Aid Certificate - 20/07/2025" at bounding box center [239, 153] width 8 height 8
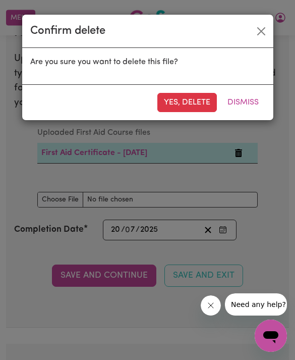
click at [204, 105] on button "Yes, delete" at bounding box center [187, 102] width 60 height 19
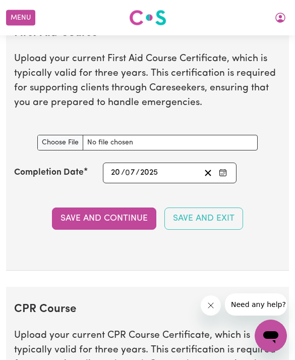
click at [49, 145] on input "First Aid Course document" at bounding box center [147, 143] width 220 height 16
click at [74, 207] on button "Save and Continue" at bounding box center [104, 218] width 104 height 22
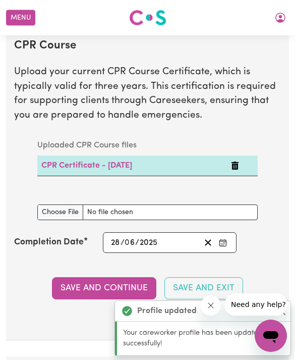
click at [83, 286] on button "Save and Continue" at bounding box center [104, 288] width 104 height 22
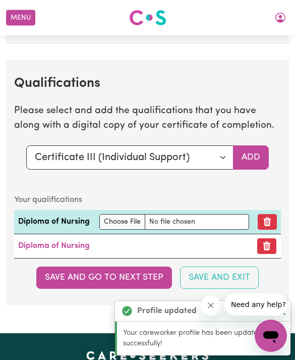
scroll to position [3010, 0]
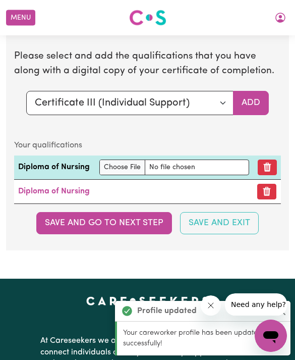
click at [73, 231] on button "Save and go to next step" at bounding box center [104, 223] width 136 height 22
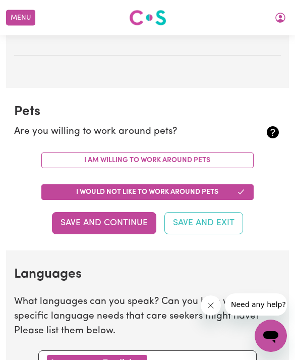
scroll to position [873, 0]
click at [238, 145] on div "I am willing to work around pets" at bounding box center [147, 161] width 233 height 32
click at [224, 153] on button "I am willing to work around pets" at bounding box center [147, 161] width 212 height 16
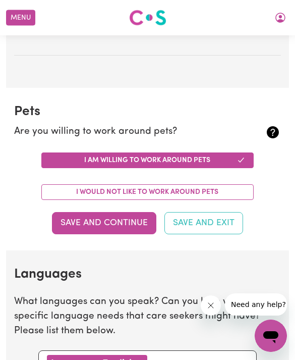
click at [78, 212] on button "Save and Continue" at bounding box center [104, 223] width 104 height 22
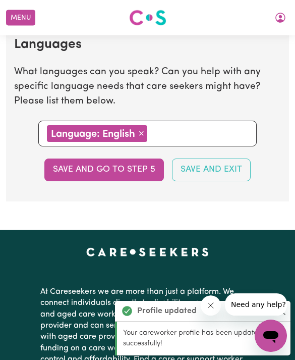
scroll to position [1117, 0]
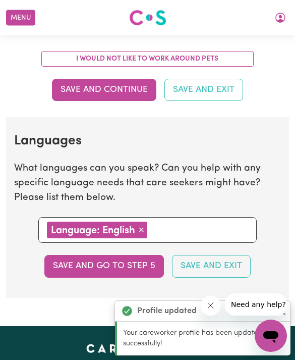
click at [70, 266] on button "Save and go to step 5" at bounding box center [104, 266] width 120 height 22
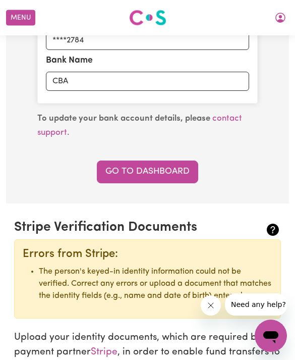
scroll to position [811, 0]
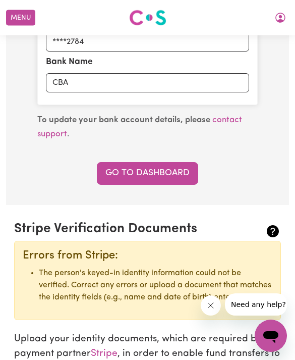
click at [130, 163] on link "Go to Dashboard" at bounding box center [147, 173] width 101 height 22
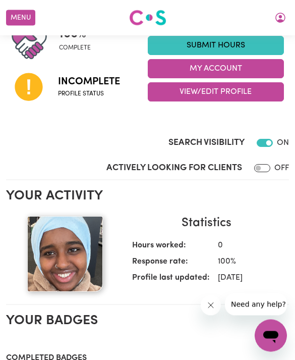
scroll to position [82, 0]
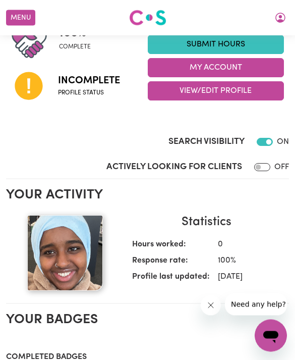
click at [267, 170] on input "Actively Looking for Clients" at bounding box center [262, 167] width 16 height 8
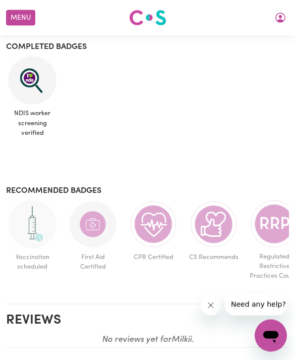
scroll to position [392, 0]
click at [88, 231] on img at bounding box center [93, 224] width 48 height 48
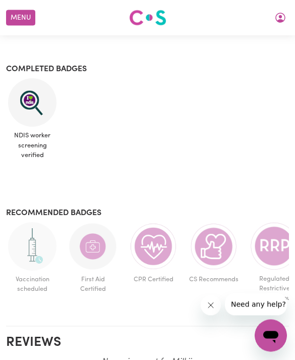
click at [89, 249] on img at bounding box center [93, 246] width 48 height 48
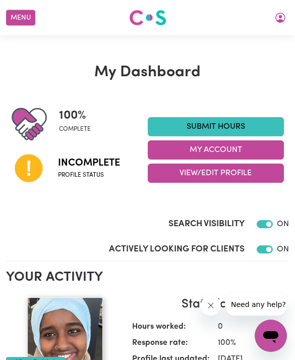
click at [22, 19] on button "Menu" at bounding box center [20, 18] width 29 height 16
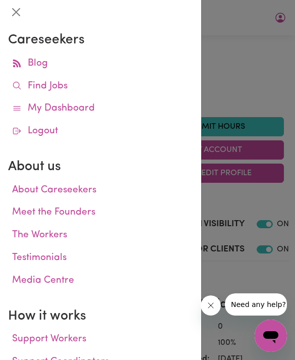
click at [30, 88] on link "Find Jobs" at bounding box center [100, 86] width 185 height 23
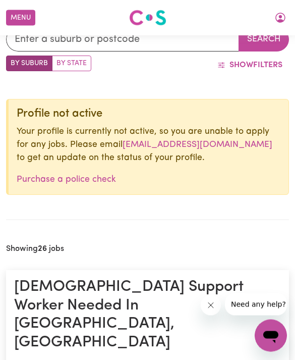
scroll to position [313, 0]
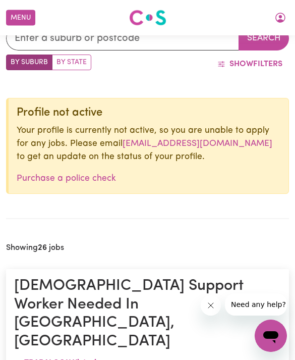
click at [137, 143] on link "onboarding@careseekers.com.au" at bounding box center [198, 143] width 150 height 9
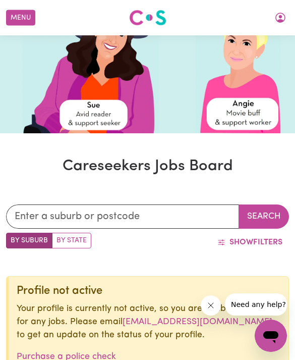
scroll to position [0, 0]
